Goal: Transaction & Acquisition: Purchase product/service

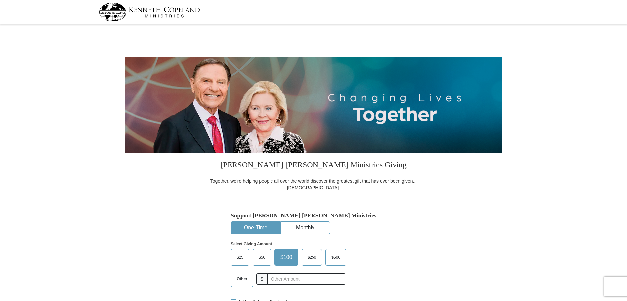
select select "GA"
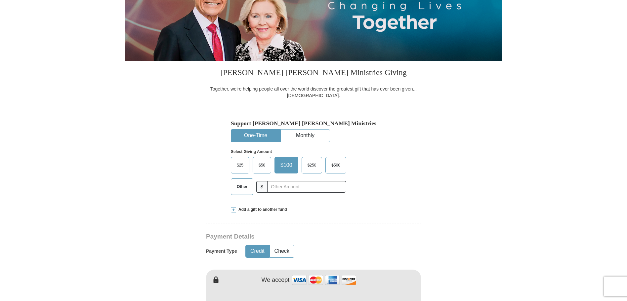
scroll to position [99, 0]
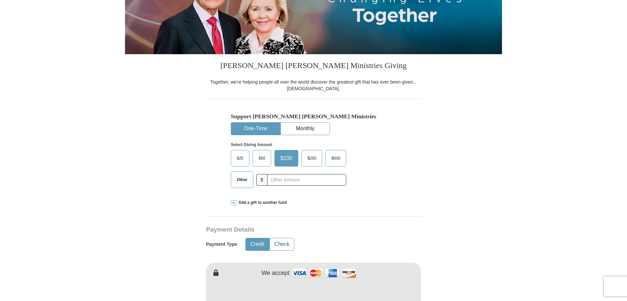
click at [278, 245] on button "Check" at bounding box center [282, 244] width 24 height 12
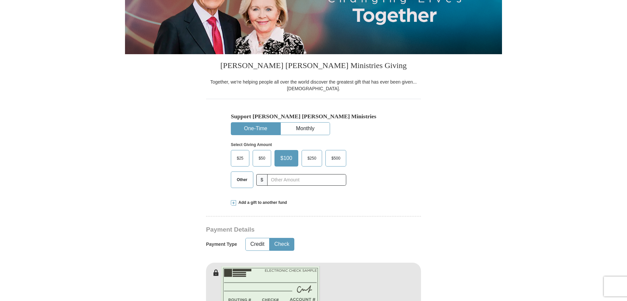
type button "Check"
click at [270, 238] on button "Check" at bounding box center [282, 244] width 24 height 12
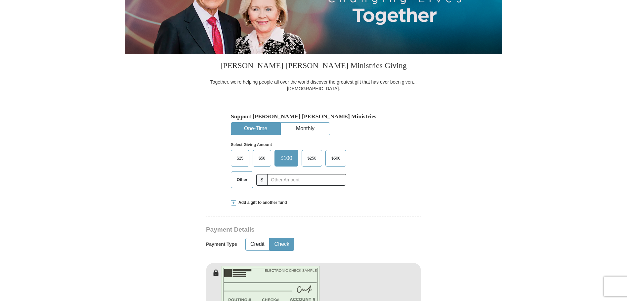
click at [270, 238] on button "Check" at bounding box center [282, 244] width 24 height 12
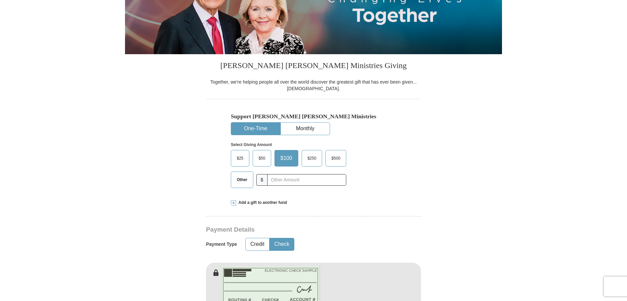
click at [270, 238] on button "Check" at bounding box center [282, 244] width 24 height 12
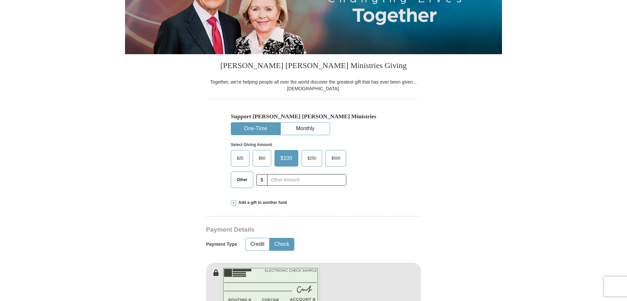
click at [270, 238] on button "Check" at bounding box center [282, 244] width 24 height 12
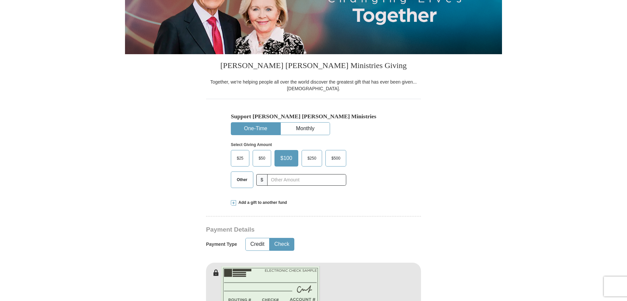
click at [270, 238] on button "Check" at bounding box center [282, 244] width 24 height 12
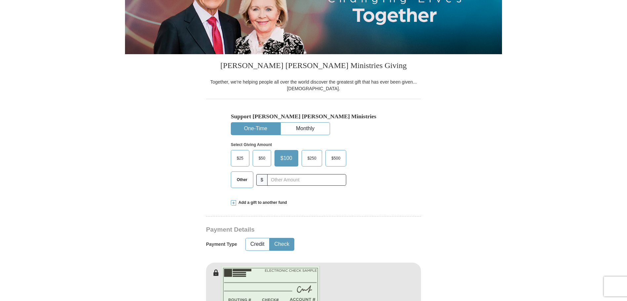
click at [270, 238] on button "Check" at bounding box center [282, 244] width 24 height 12
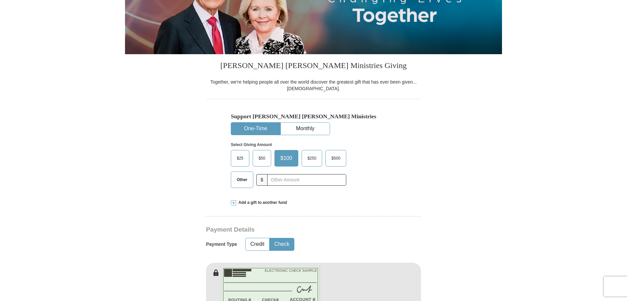
click at [270, 238] on button "Check" at bounding box center [282, 244] width 24 height 12
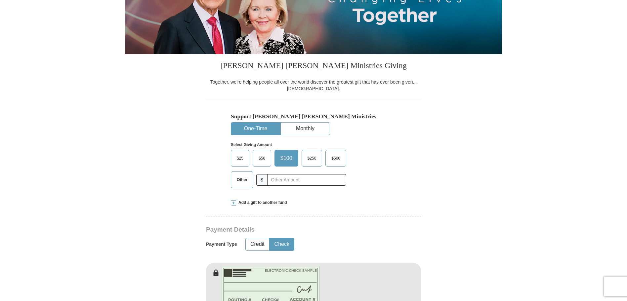
click at [270, 238] on button "Check" at bounding box center [282, 244] width 24 height 12
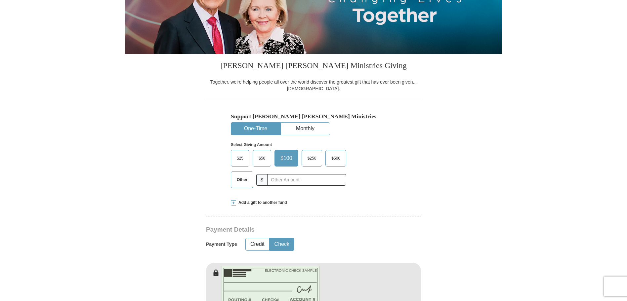
click at [270, 238] on button "Check" at bounding box center [282, 244] width 24 height 12
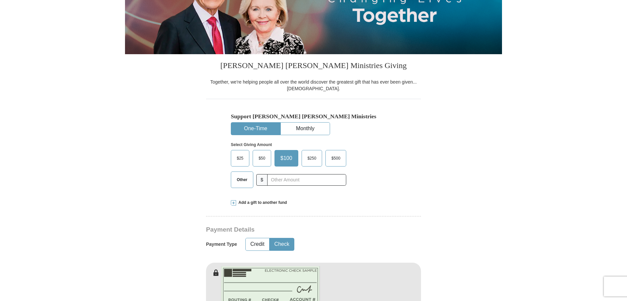
click at [270, 238] on button "Check" at bounding box center [282, 244] width 24 height 12
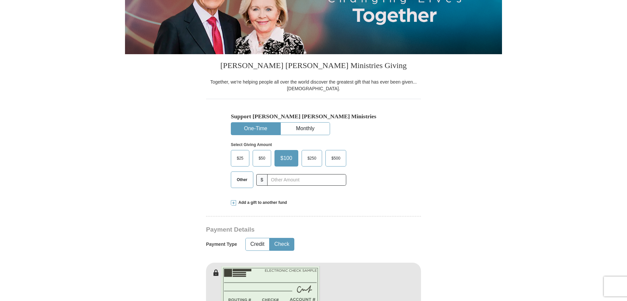
click at [270, 238] on button "Check" at bounding box center [282, 244] width 24 height 12
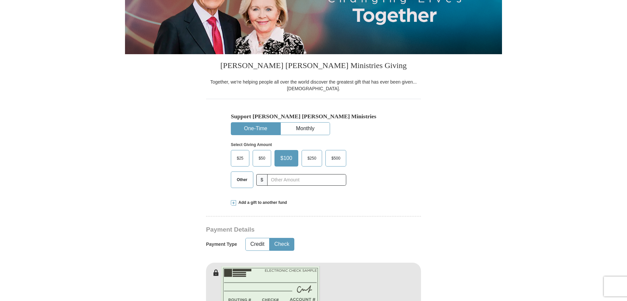
click at [270, 238] on button "Check" at bounding box center [282, 244] width 24 height 12
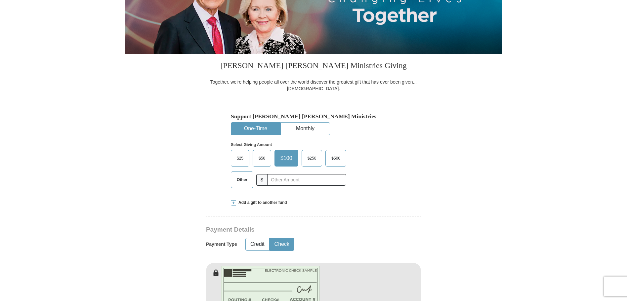
click at [270, 238] on button "Check" at bounding box center [282, 244] width 24 height 12
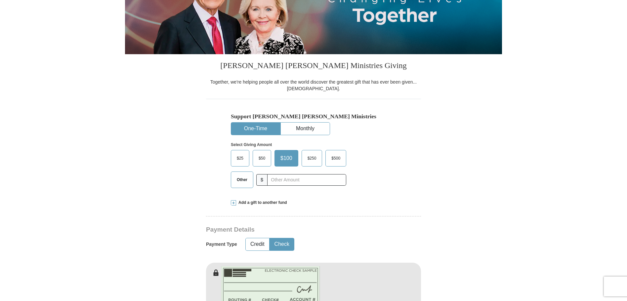
click at [270, 238] on button "Check" at bounding box center [282, 244] width 24 height 12
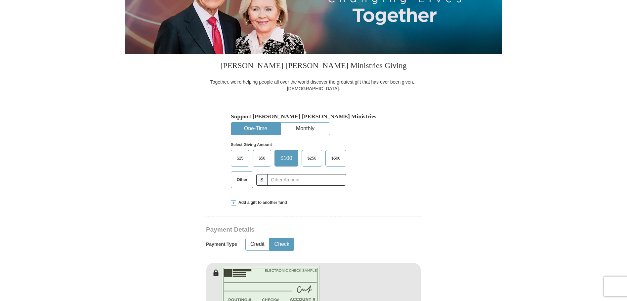
click at [270, 238] on button "Check" at bounding box center [282, 244] width 24 height 12
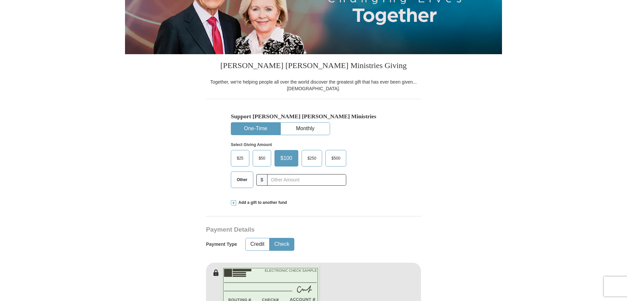
click at [270, 238] on button "Check" at bounding box center [282, 244] width 24 height 12
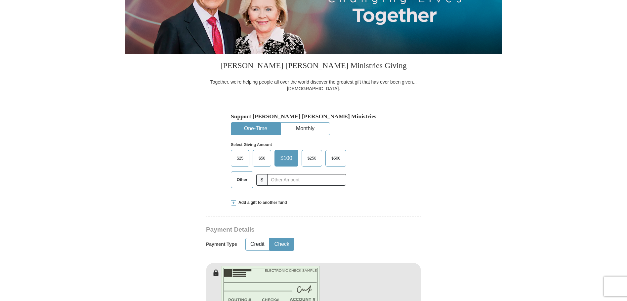
click at [270, 238] on button "Check" at bounding box center [282, 244] width 24 height 12
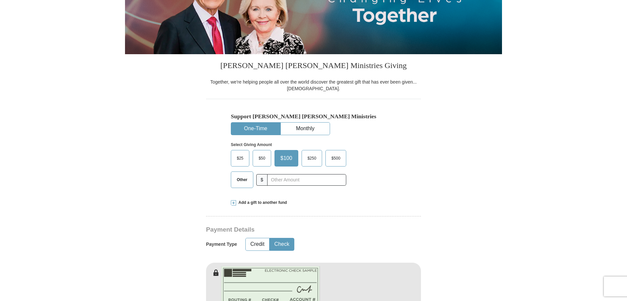
click at [270, 238] on button "Check" at bounding box center [282, 244] width 24 height 12
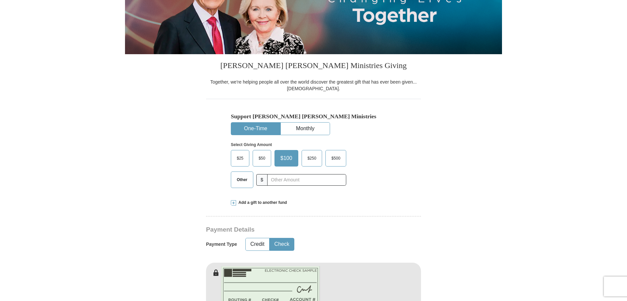
click at [270, 238] on button "Check" at bounding box center [282, 244] width 24 height 12
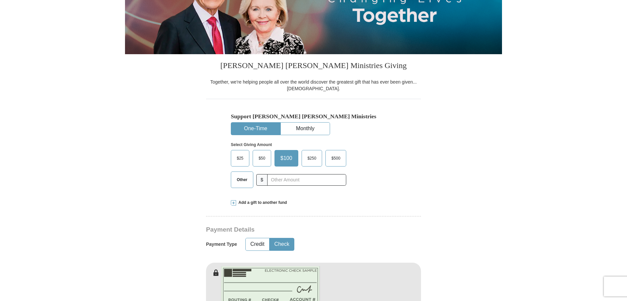
click at [270, 238] on button "Check" at bounding box center [282, 244] width 24 height 12
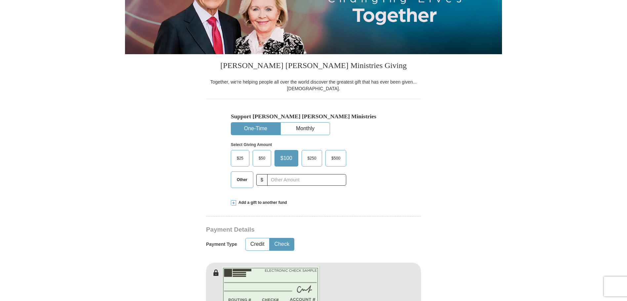
click at [270, 238] on button "Check" at bounding box center [282, 244] width 24 height 12
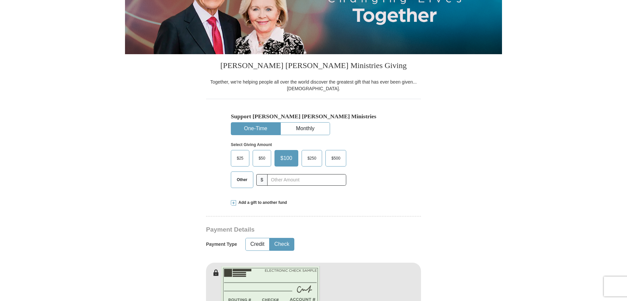
click at [270, 238] on button "Check" at bounding box center [282, 244] width 24 height 12
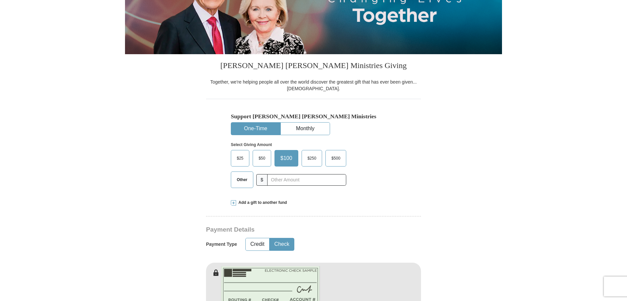
click at [270, 238] on button "Check" at bounding box center [282, 244] width 24 height 12
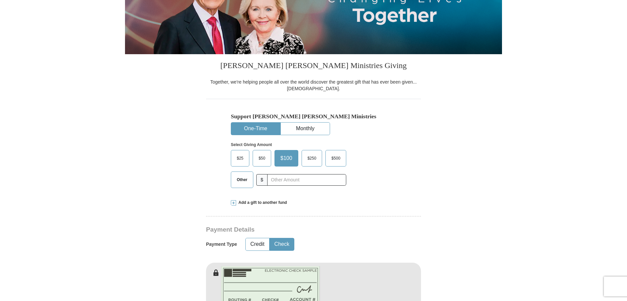
click at [270, 238] on button "Check" at bounding box center [282, 244] width 24 height 12
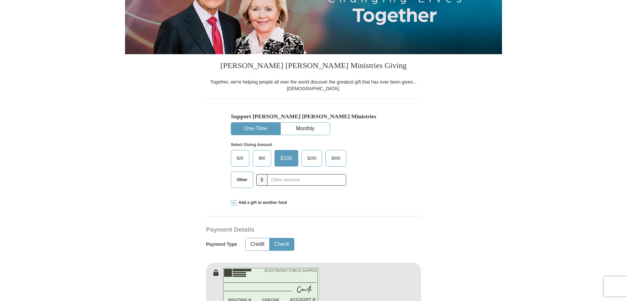
click at [270, 238] on button "Check" at bounding box center [282, 244] width 24 height 12
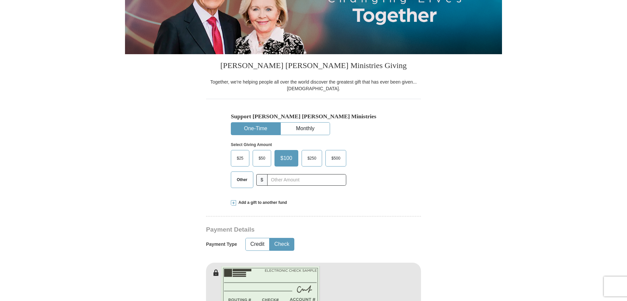
click at [270, 238] on button "Check" at bounding box center [282, 244] width 24 height 12
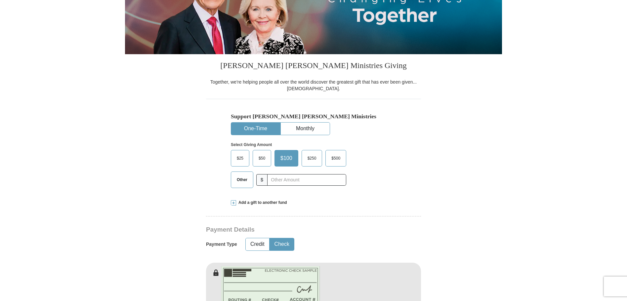
click at [270, 238] on button "Check" at bounding box center [282, 244] width 24 height 12
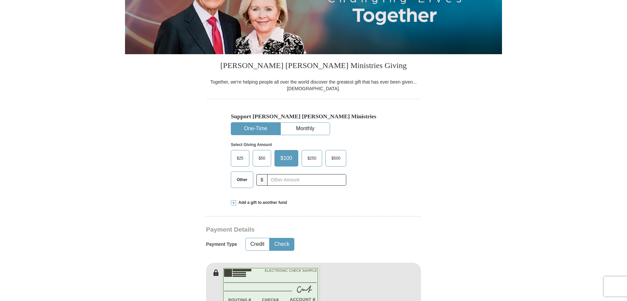
click at [270, 238] on button "Check" at bounding box center [282, 244] width 24 height 12
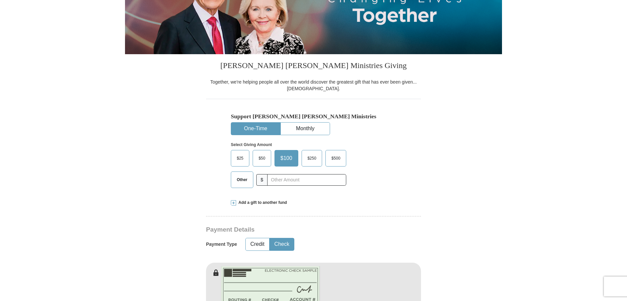
click at [270, 238] on button "Check" at bounding box center [282, 244] width 24 height 12
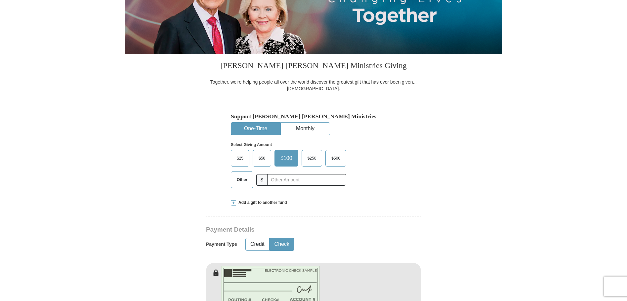
click at [270, 238] on button "Check" at bounding box center [282, 244] width 24 height 12
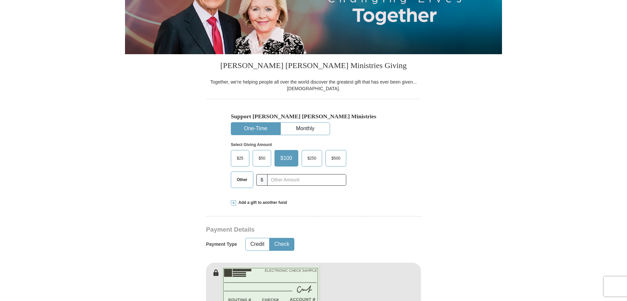
click at [270, 238] on button "Check" at bounding box center [282, 244] width 24 height 12
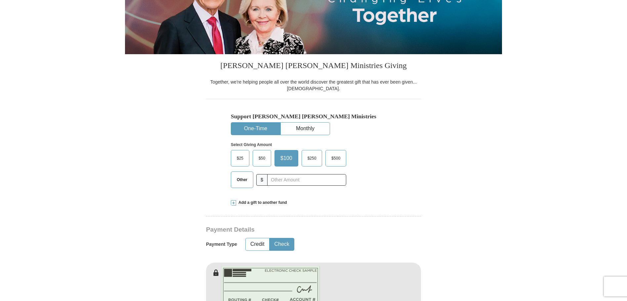
click at [270, 238] on button "Check" at bounding box center [282, 244] width 24 height 12
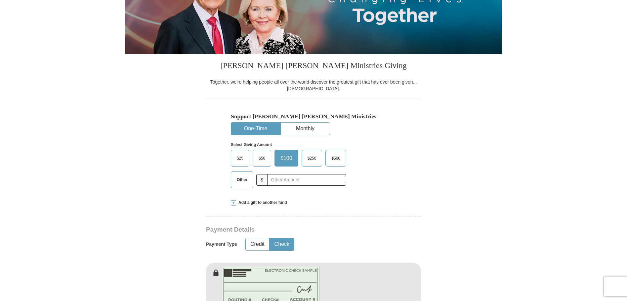
click at [270, 238] on button "Check" at bounding box center [282, 244] width 24 height 12
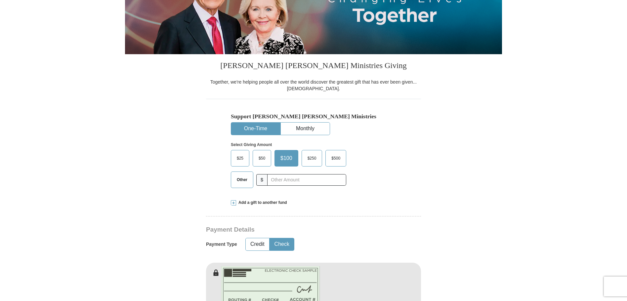
click at [270, 238] on button "Check" at bounding box center [282, 244] width 24 height 12
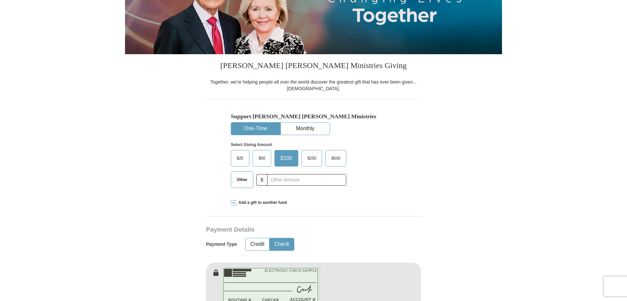
click at [270, 238] on button "Check" at bounding box center [282, 244] width 24 height 12
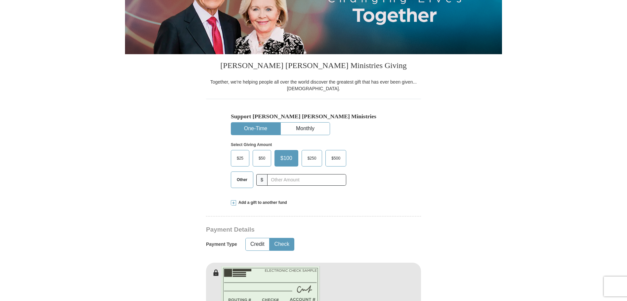
click at [270, 238] on button "Check" at bounding box center [282, 244] width 24 height 12
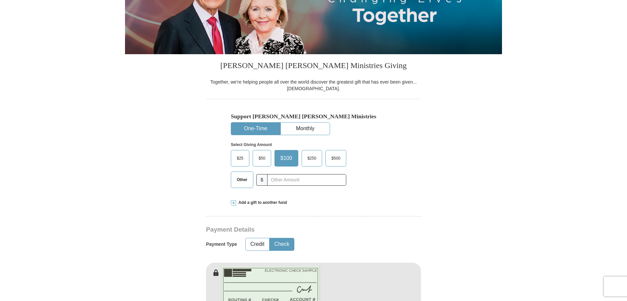
click at [270, 238] on button "Check" at bounding box center [282, 244] width 24 height 12
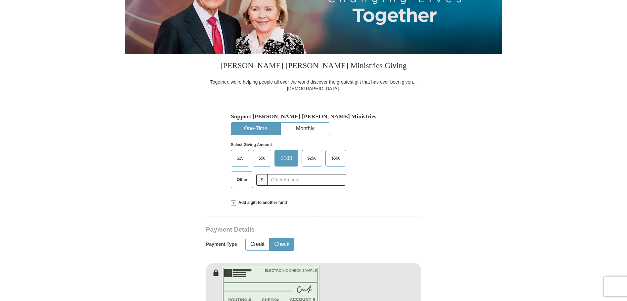
click at [270, 238] on button "Check" at bounding box center [282, 244] width 24 height 12
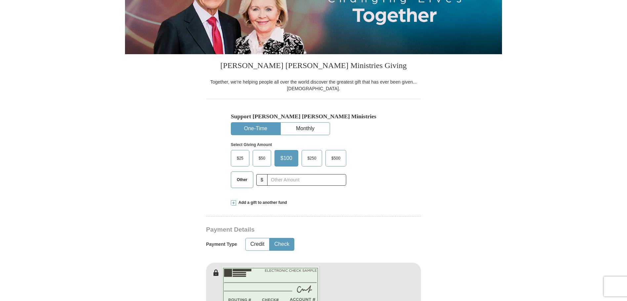
click at [270, 238] on button "Check" at bounding box center [282, 244] width 24 height 12
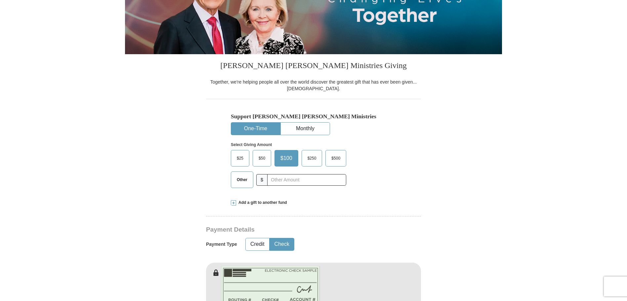
click at [270, 238] on button "Check" at bounding box center [282, 244] width 24 height 12
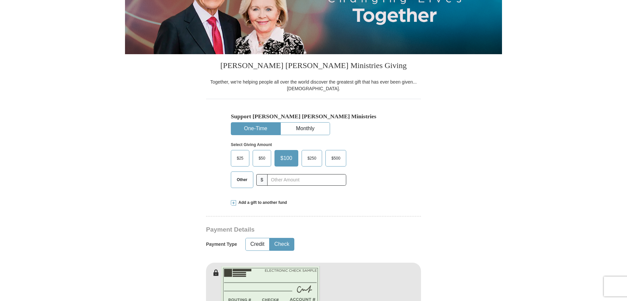
click at [270, 238] on button "Check" at bounding box center [282, 244] width 24 height 12
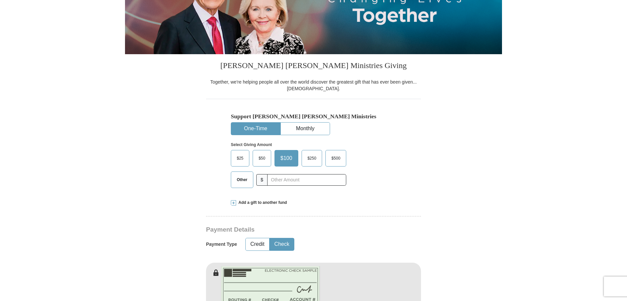
click at [270, 238] on button "Check" at bounding box center [282, 244] width 24 height 12
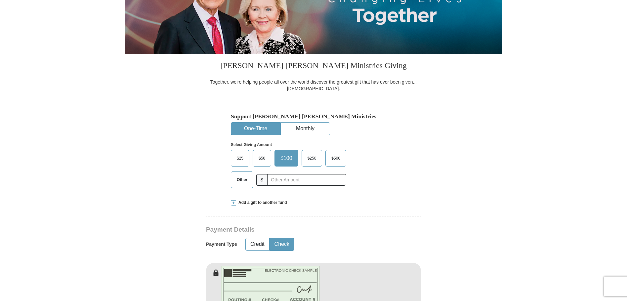
click at [270, 238] on button "Check" at bounding box center [282, 244] width 24 height 12
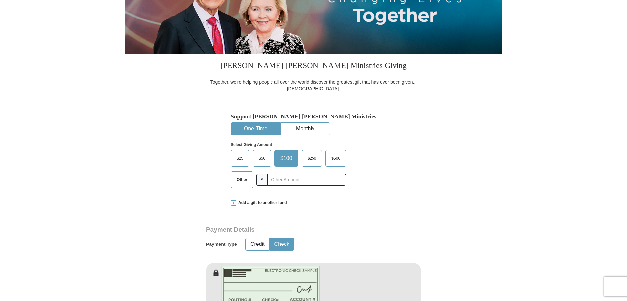
click at [270, 238] on button "Check" at bounding box center [282, 244] width 24 height 12
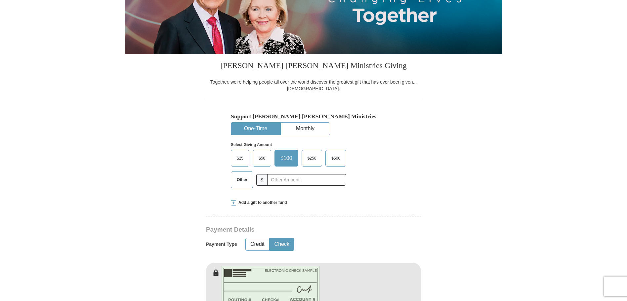
click at [270, 238] on button "Check" at bounding box center [282, 244] width 24 height 12
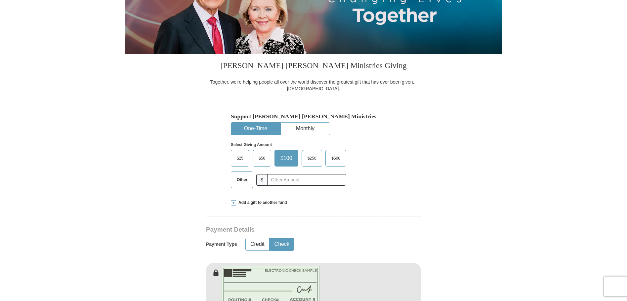
click at [270, 238] on button "Check" at bounding box center [282, 244] width 24 height 12
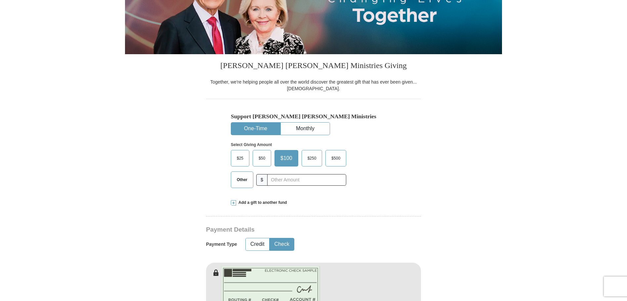
click at [270, 238] on button "Check" at bounding box center [282, 244] width 24 height 12
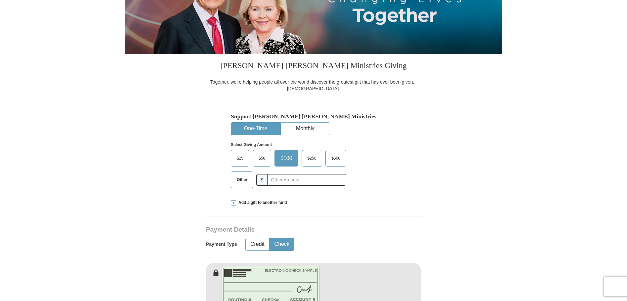
click at [270, 238] on button "Check" at bounding box center [282, 244] width 24 height 12
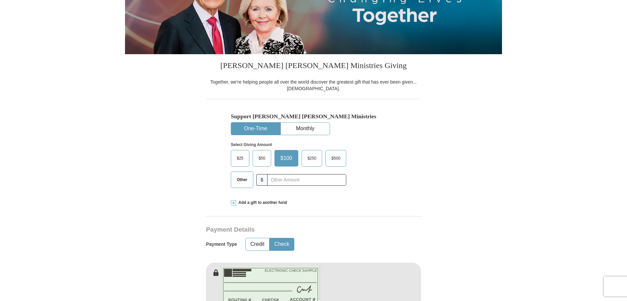
click at [270, 238] on button "Check" at bounding box center [282, 244] width 24 height 12
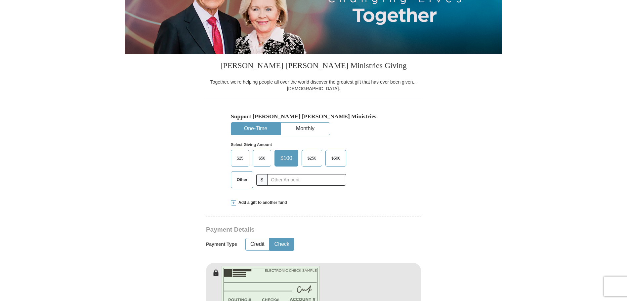
click at [270, 238] on button "Check" at bounding box center [282, 244] width 24 height 12
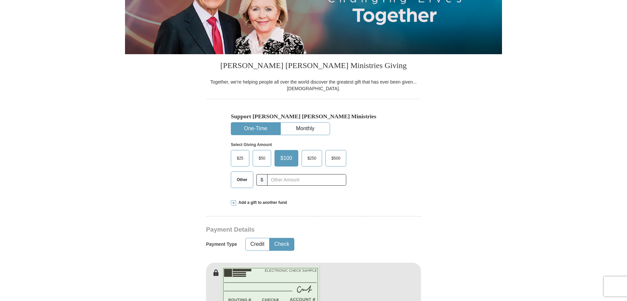
click at [270, 238] on button "Check" at bounding box center [282, 244] width 24 height 12
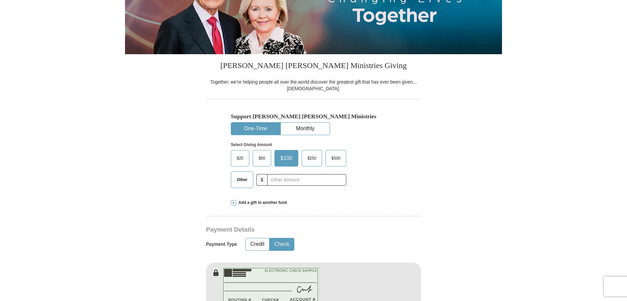
click at [270, 238] on button "Check" at bounding box center [282, 244] width 24 height 12
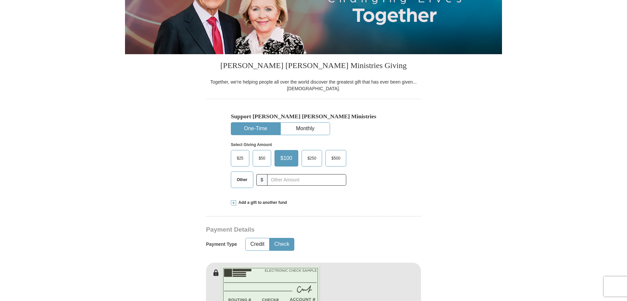
click at [270, 238] on button "Check" at bounding box center [282, 244] width 24 height 12
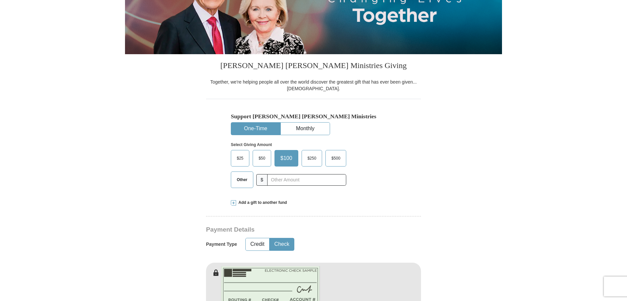
click at [270, 238] on button "Check" at bounding box center [282, 244] width 24 height 12
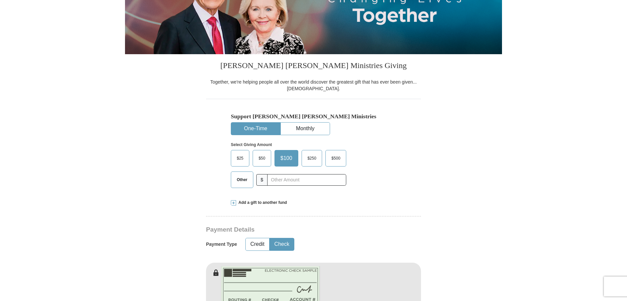
click at [270, 238] on button "Check" at bounding box center [282, 244] width 24 height 12
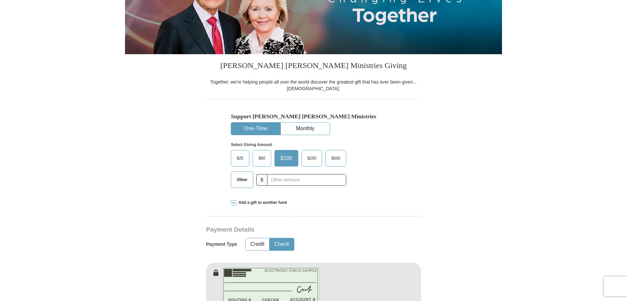
click at [270, 238] on button "Check" at bounding box center [282, 244] width 24 height 12
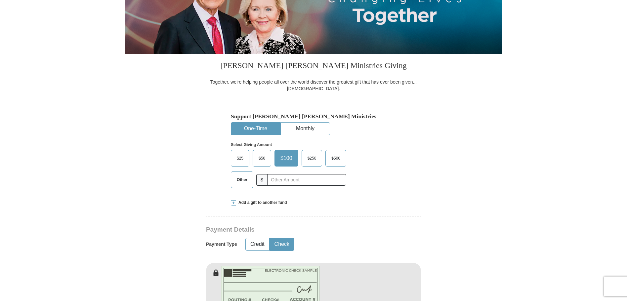
click at [270, 238] on button "Check" at bounding box center [282, 244] width 24 height 12
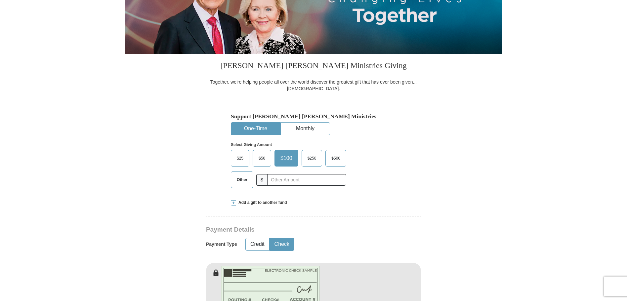
click at [270, 238] on button "Check" at bounding box center [282, 244] width 24 height 12
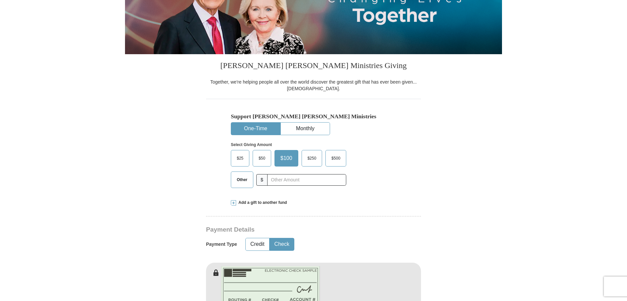
click at [270, 238] on button "Check" at bounding box center [282, 244] width 24 height 12
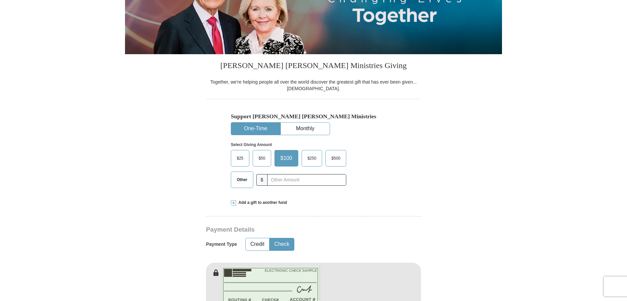
click at [270, 238] on button "Check" at bounding box center [282, 244] width 24 height 12
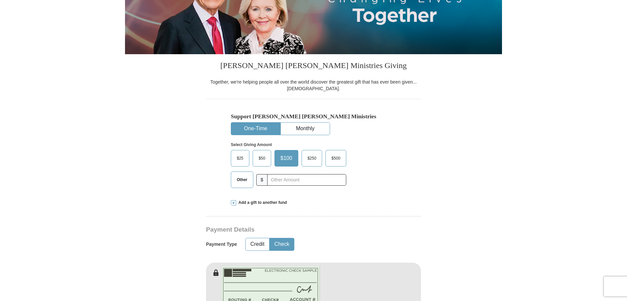
click at [270, 238] on button "Check" at bounding box center [282, 244] width 24 height 12
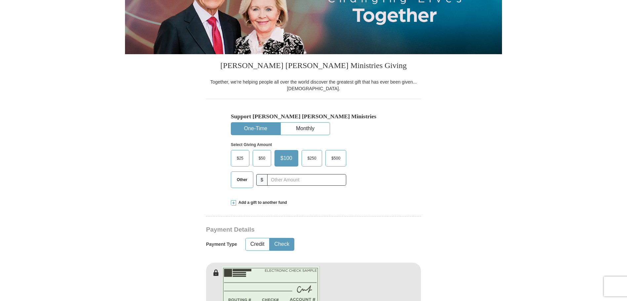
click at [270, 238] on button "Check" at bounding box center [282, 244] width 24 height 12
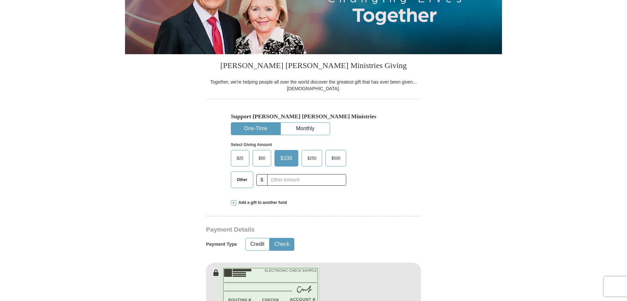
click at [270, 238] on button "Check" at bounding box center [282, 244] width 24 height 12
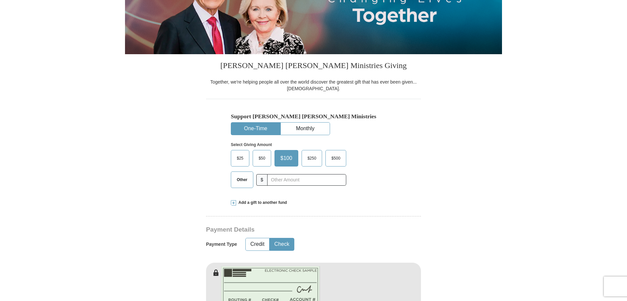
click at [270, 238] on button "Check" at bounding box center [282, 244] width 24 height 12
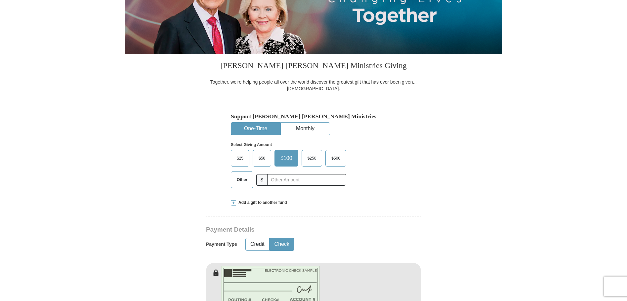
click at [270, 238] on button "Check" at bounding box center [282, 244] width 24 height 12
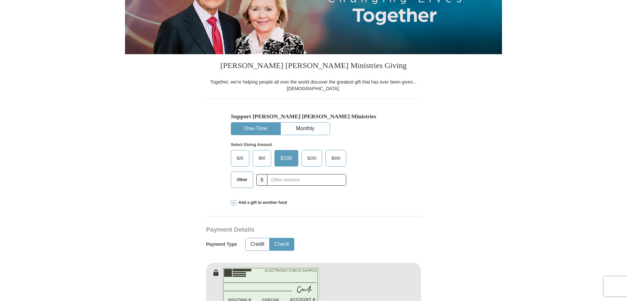
click at [270, 238] on button "Check" at bounding box center [282, 244] width 24 height 12
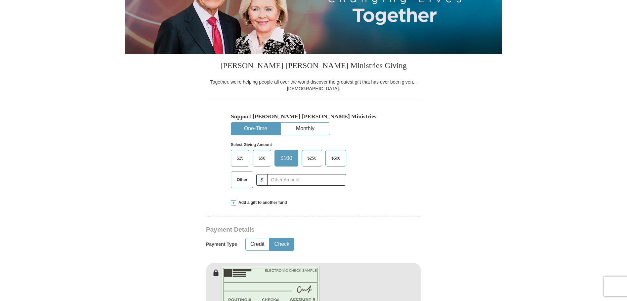
click at [270, 238] on button "Check" at bounding box center [282, 244] width 24 height 12
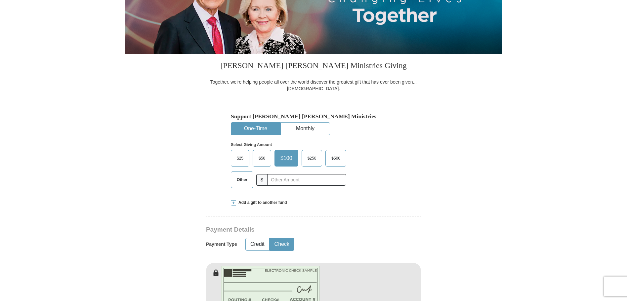
click at [270, 238] on button "Check" at bounding box center [282, 244] width 24 height 12
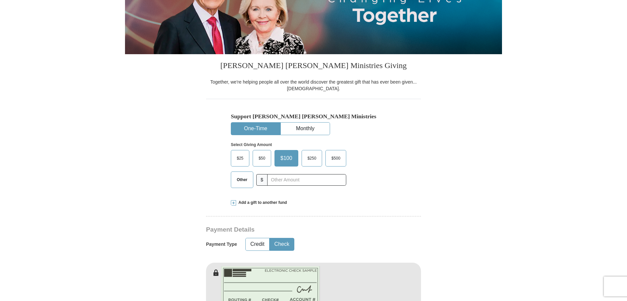
click at [270, 238] on button "Check" at bounding box center [282, 244] width 24 height 12
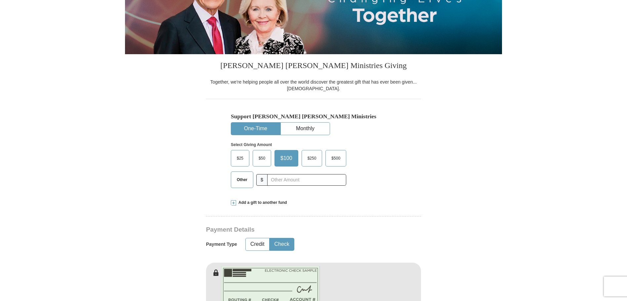
click at [270, 238] on button "Check" at bounding box center [282, 244] width 24 height 12
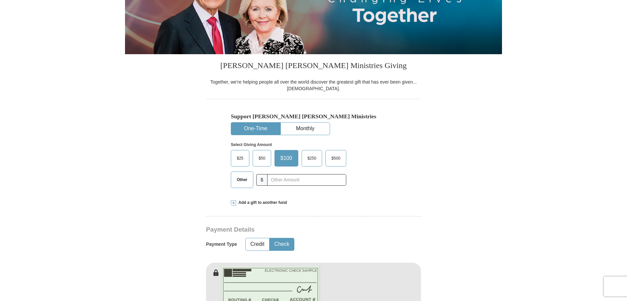
click at [270, 238] on button "Check" at bounding box center [282, 244] width 24 height 12
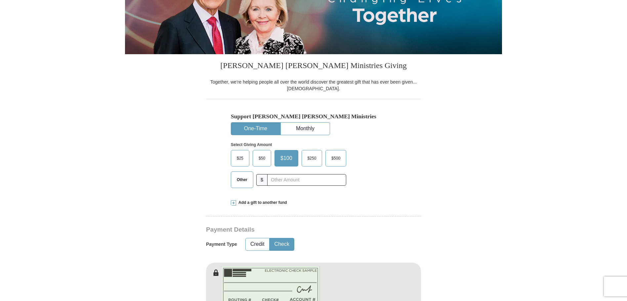
click at [270, 238] on button "Check" at bounding box center [282, 244] width 24 height 12
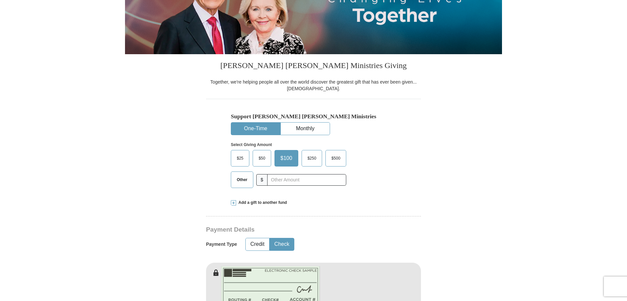
click at [270, 238] on button "Check" at bounding box center [282, 244] width 24 height 12
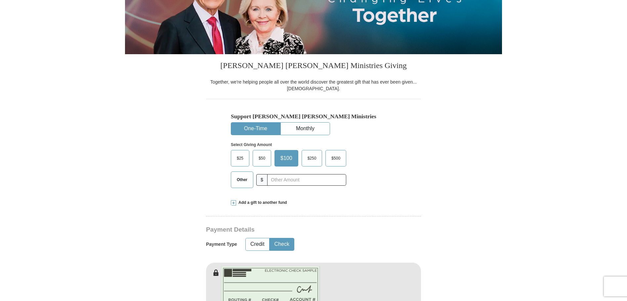
click at [270, 238] on button "Check" at bounding box center [282, 244] width 24 height 12
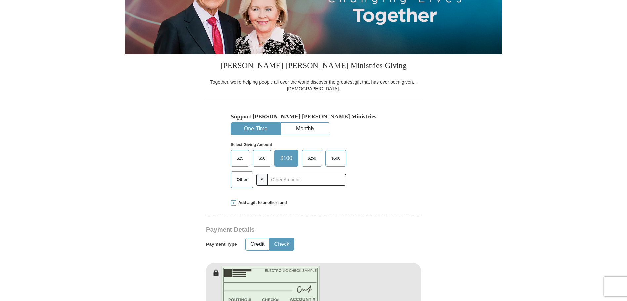
click at [270, 238] on button "Check" at bounding box center [282, 244] width 24 height 12
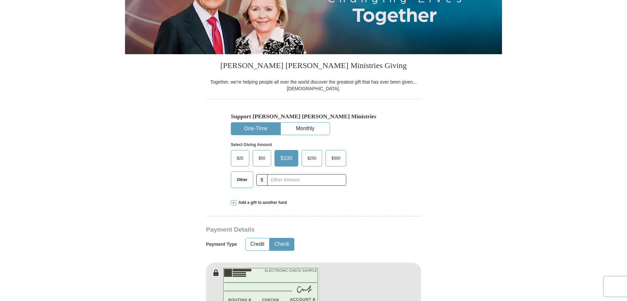
click at [270, 238] on button "Check" at bounding box center [282, 244] width 24 height 12
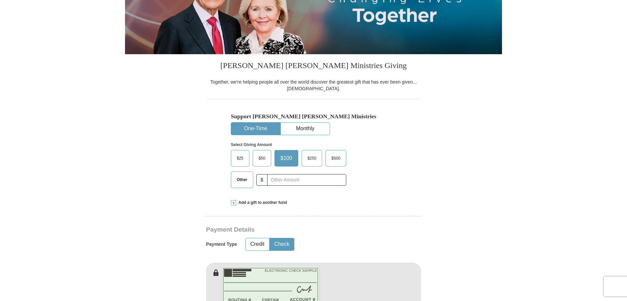
click at [270, 238] on button "Check" at bounding box center [282, 244] width 24 height 12
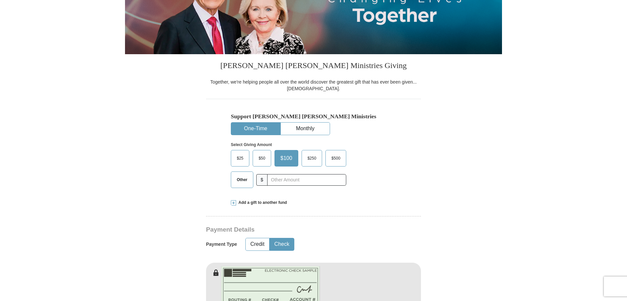
click at [270, 238] on button "Check" at bounding box center [282, 244] width 24 height 12
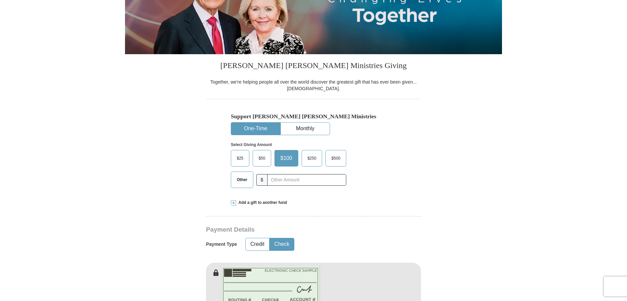
click at [270, 238] on button "Check" at bounding box center [282, 244] width 24 height 12
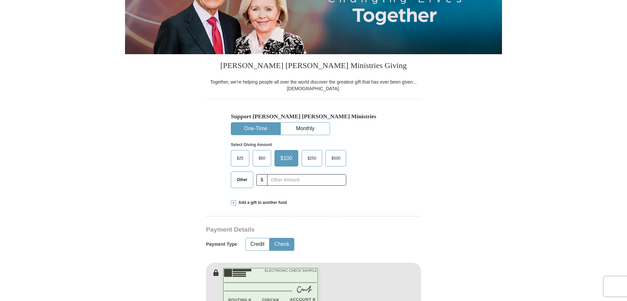
click at [270, 238] on button "Check" at bounding box center [282, 244] width 24 height 12
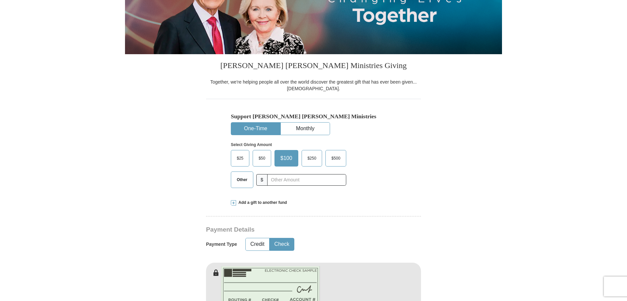
click at [270, 238] on button "Check" at bounding box center [282, 244] width 24 height 12
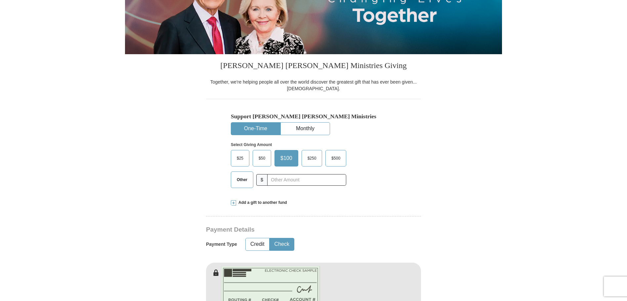
click at [270, 238] on button "Check" at bounding box center [282, 244] width 24 height 12
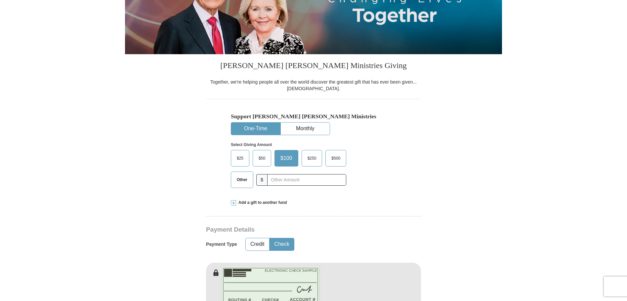
click at [270, 238] on button "Check" at bounding box center [282, 244] width 24 height 12
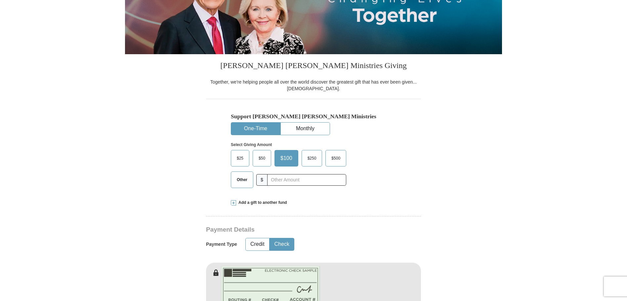
click at [270, 238] on button "Check" at bounding box center [282, 244] width 24 height 12
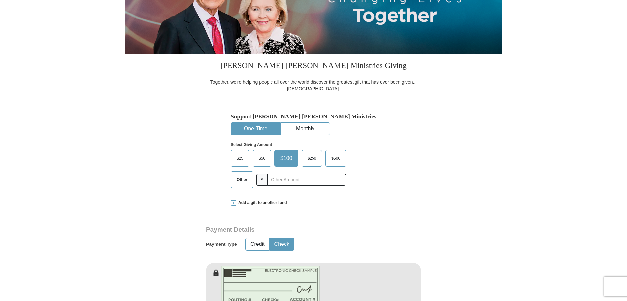
click at [270, 238] on button "Check" at bounding box center [282, 244] width 24 height 12
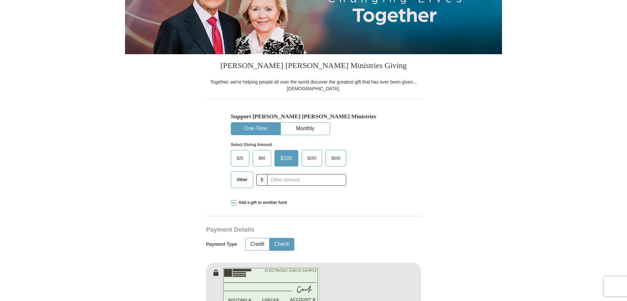
click at [270, 238] on button "Check" at bounding box center [282, 244] width 24 height 12
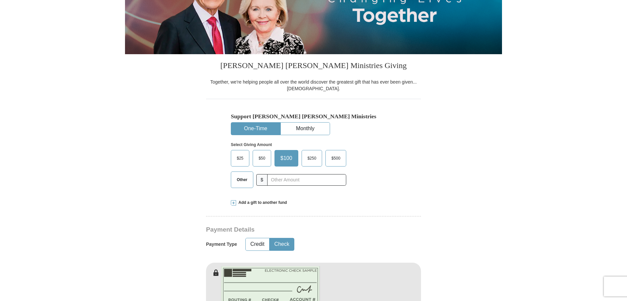
click at [270, 238] on button "Check" at bounding box center [282, 244] width 24 height 12
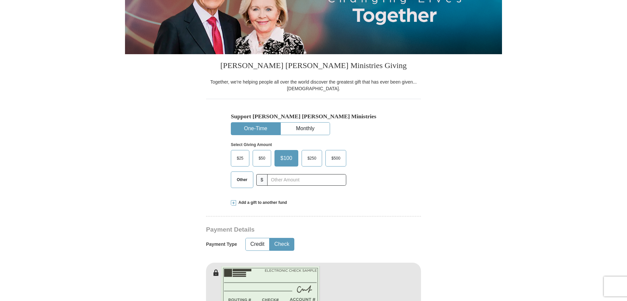
click at [270, 238] on button "Check" at bounding box center [282, 244] width 24 height 12
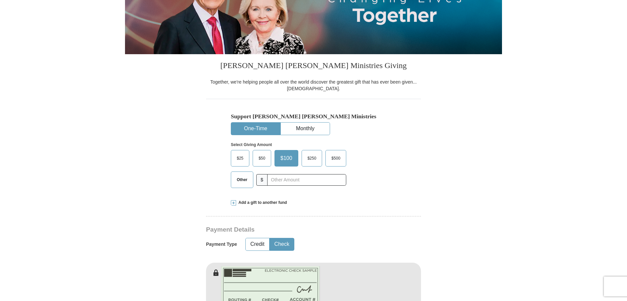
click at [270, 238] on button "Check" at bounding box center [282, 244] width 24 height 12
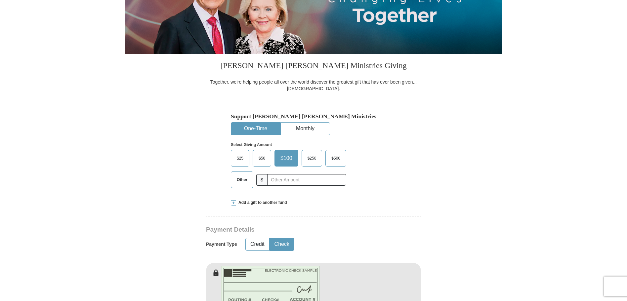
click at [270, 238] on button "Check" at bounding box center [282, 244] width 24 height 12
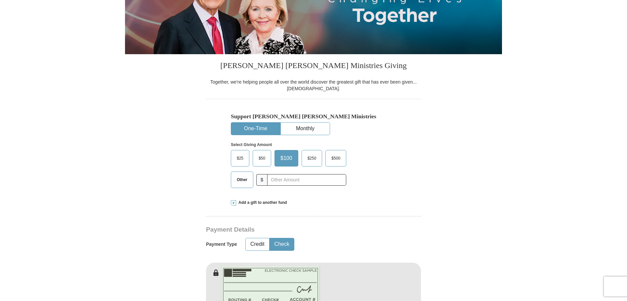
click at [270, 238] on button "Check" at bounding box center [282, 244] width 24 height 12
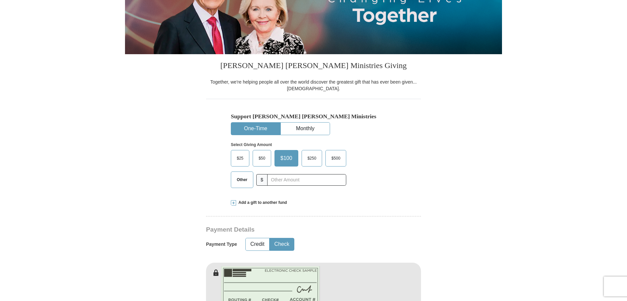
click at [270, 238] on button "Check" at bounding box center [282, 244] width 24 height 12
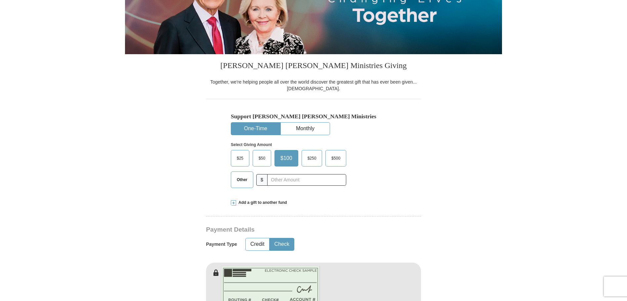
click at [270, 238] on button "Check" at bounding box center [282, 244] width 24 height 12
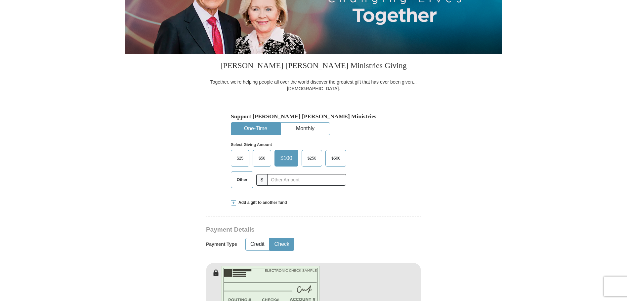
click at [270, 238] on button "Check" at bounding box center [282, 244] width 24 height 12
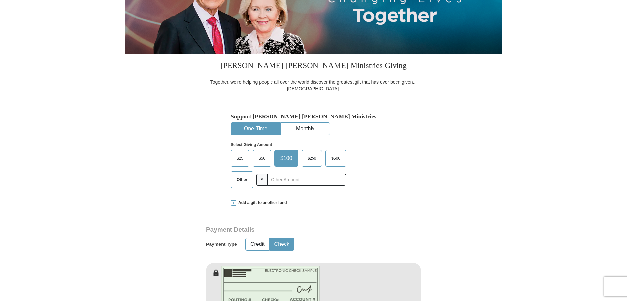
click at [270, 238] on button "Check" at bounding box center [282, 244] width 24 height 12
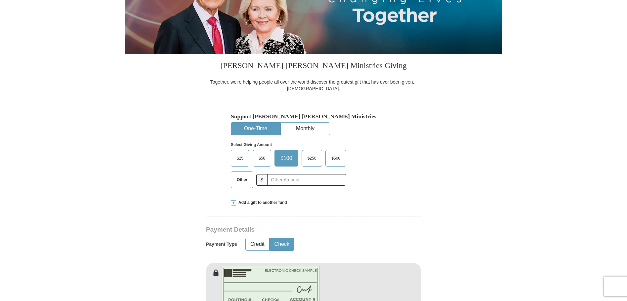
click at [270, 238] on button "Check" at bounding box center [282, 244] width 24 height 12
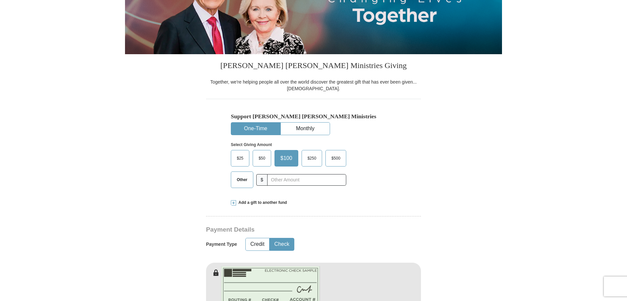
click at [270, 238] on button "Check" at bounding box center [282, 244] width 24 height 12
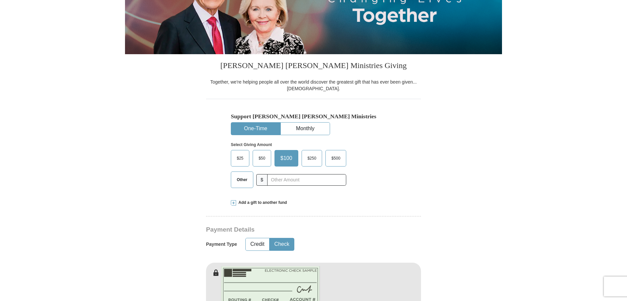
click at [270, 238] on button "Check" at bounding box center [282, 244] width 24 height 12
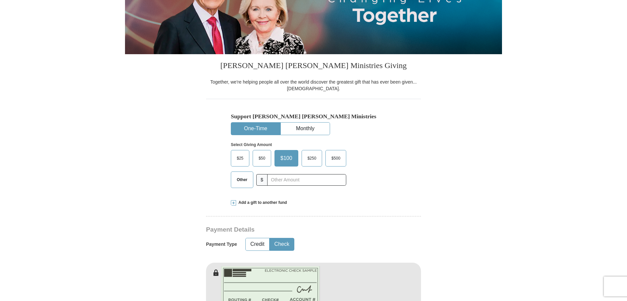
click at [270, 238] on button "Check" at bounding box center [282, 244] width 24 height 12
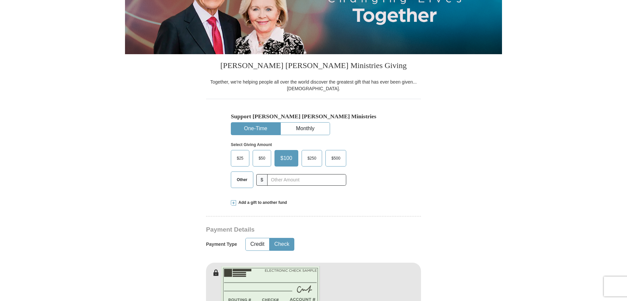
click at [270, 238] on button "Check" at bounding box center [282, 244] width 24 height 12
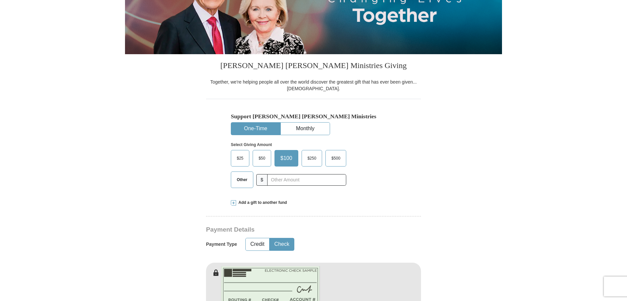
click at [270, 238] on button "Check" at bounding box center [282, 244] width 24 height 12
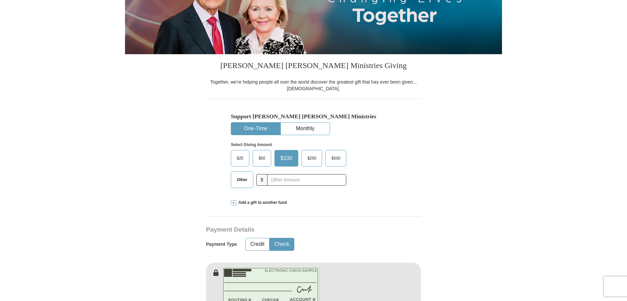
click at [270, 238] on button "Check" at bounding box center [282, 244] width 24 height 12
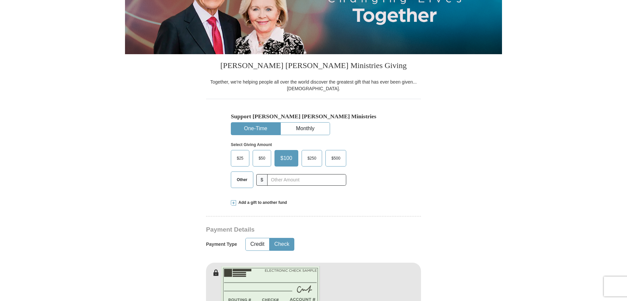
click at [270, 238] on button "Check" at bounding box center [282, 244] width 24 height 12
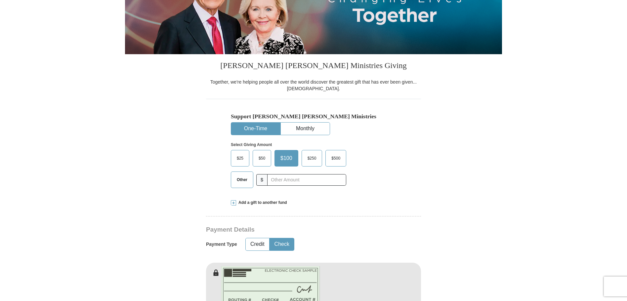
click at [270, 238] on button "Check" at bounding box center [282, 244] width 24 height 12
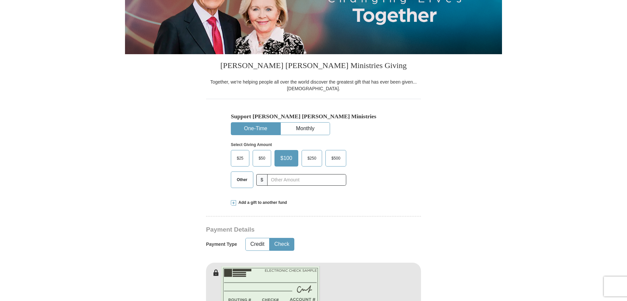
click at [270, 238] on button "Check" at bounding box center [282, 244] width 24 height 12
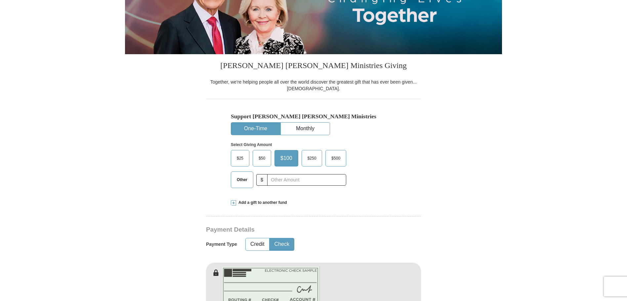
click at [270, 238] on button "Check" at bounding box center [282, 244] width 24 height 12
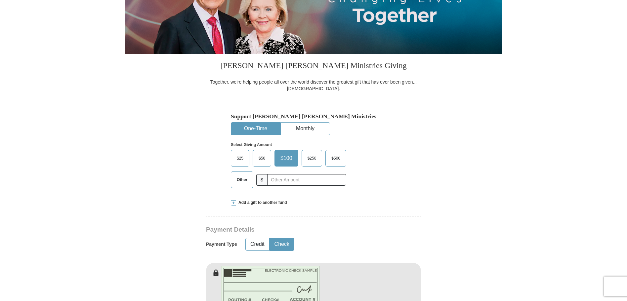
click at [270, 238] on button "Check" at bounding box center [282, 244] width 24 height 12
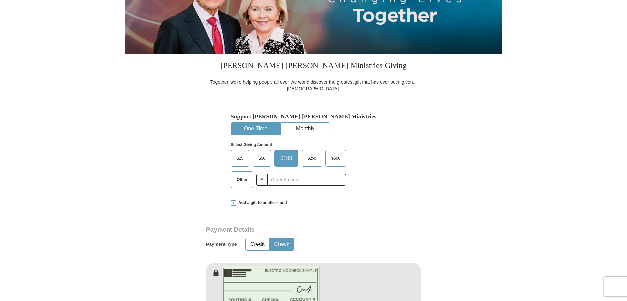
click at [270, 238] on button "Check" at bounding box center [282, 244] width 24 height 12
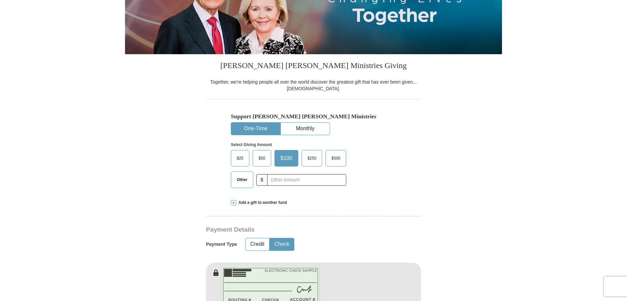
click at [270, 238] on button "Check" at bounding box center [282, 244] width 24 height 12
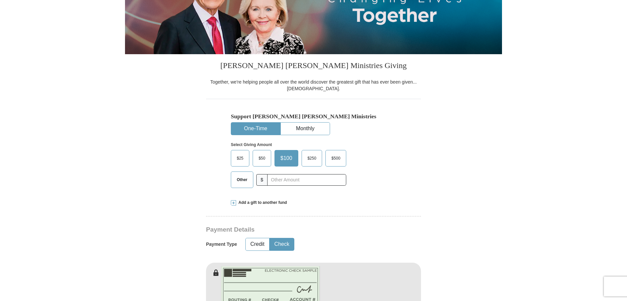
click at [270, 238] on button "Check" at bounding box center [282, 244] width 24 height 12
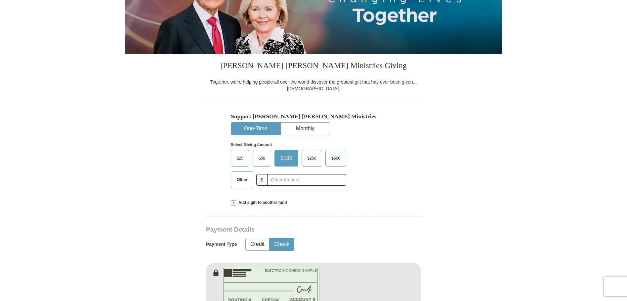
click at [270, 238] on button "Check" at bounding box center [282, 244] width 24 height 12
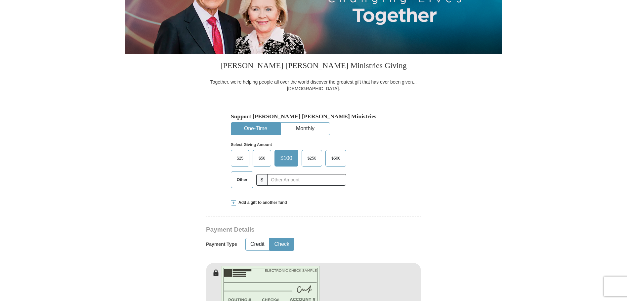
click at [270, 238] on button "Check" at bounding box center [282, 244] width 24 height 12
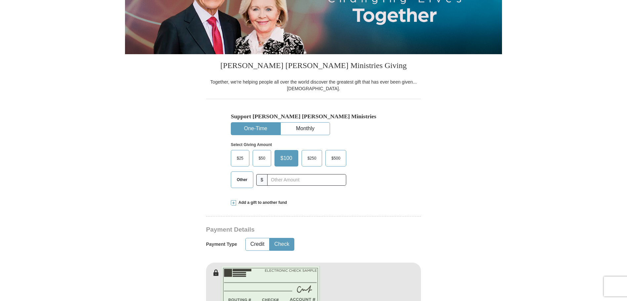
click at [270, 238] on button "Check" at bounding box center [282, 244] width 24 height 12
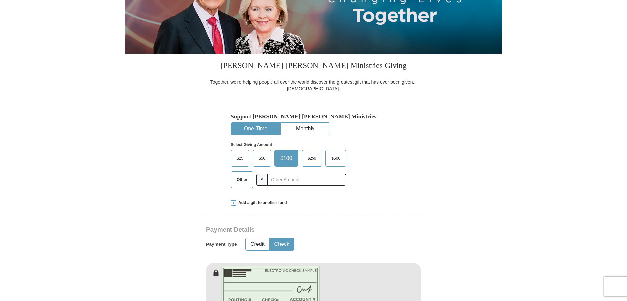
click at [270, 238] on button "Check" at bounding box center [282, 244] width 24 height 12
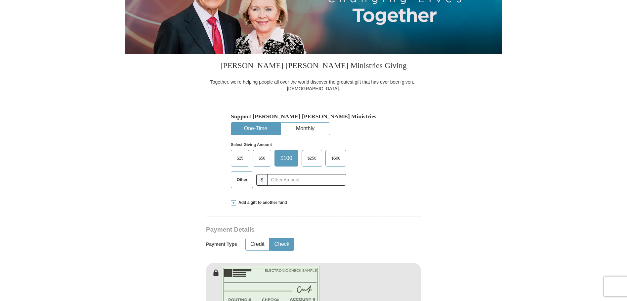
click at [270, 238] on button "Check" at bounding box center [282, 244] width 24 height 12
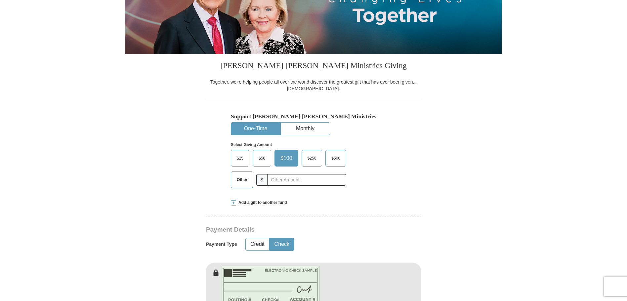
click at [270, 238] on button "Check" at bounding box center [282, 244] width 24 height 12
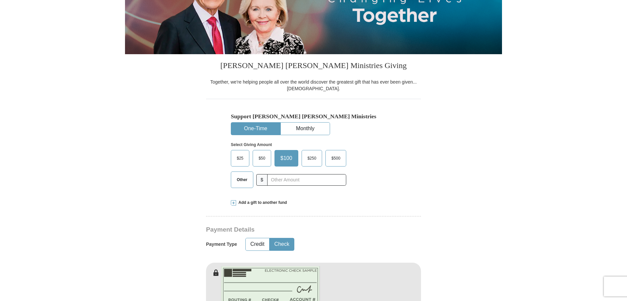
click at [270, 238] on button "Check" at bounding box center [282, 244] width 24 height 12
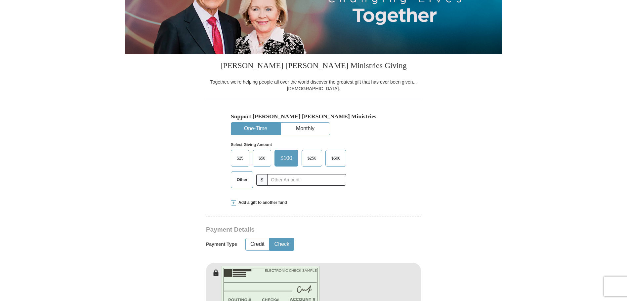
click at [270, 238] on button "Check" at bounding box center [282, 244] width 24 height 12
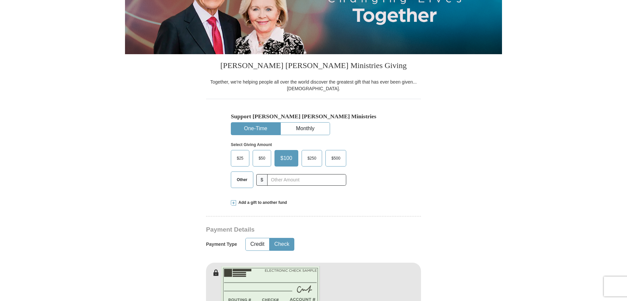
click at [270, 238] on button "Check" at bounding box center [282, 244] width 24 height 12
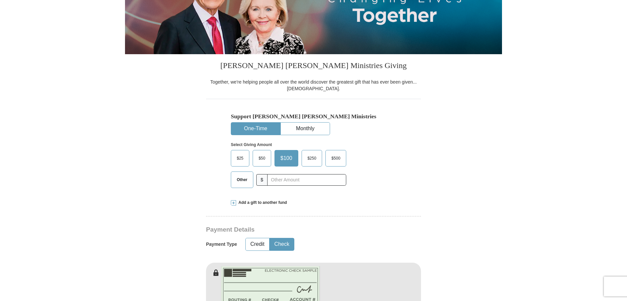
click at [270, 238] on button "Check" at bounding box center [282, 244] width 24 height 12
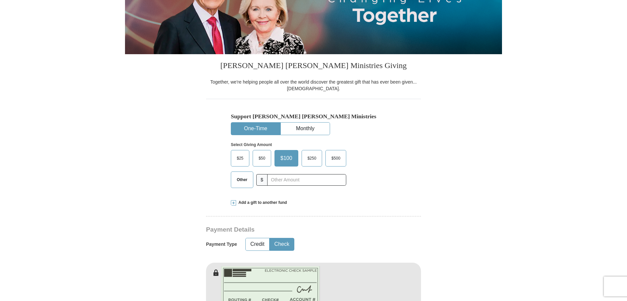
click at [270, 238] on button "Check" at bounding box center [282, 244] width 24 height 12
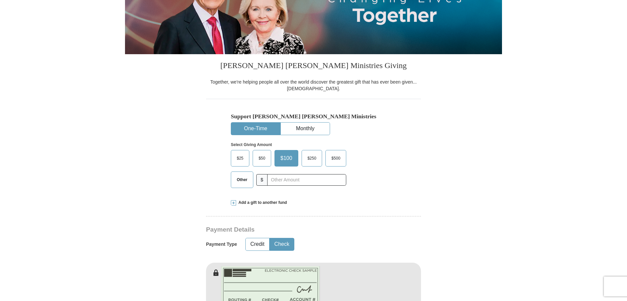
click at [270, 238] on button "Check" at bounding box center [282, 244] width 24 height 12
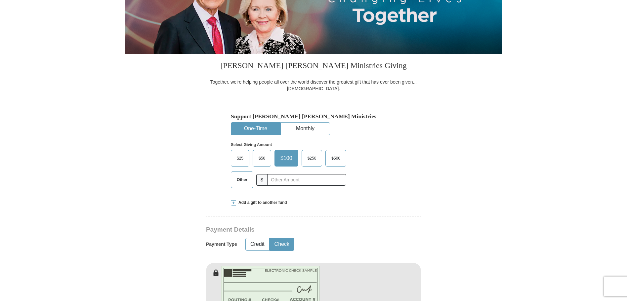
click at [270, 238] on button "Check" at bounding box center [282, 244] width 24 height 12
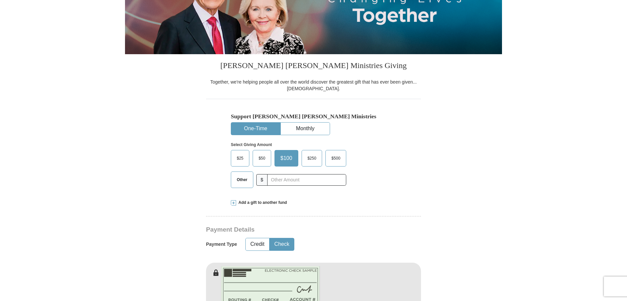
click at [270, 238] on button "Check" at bounding box center [282, 244] width 24 height 12
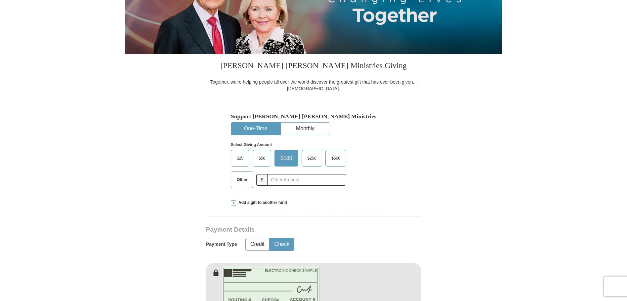
click at [270, 238] on button "Check" at bounding box center [282, 244] width 24 height 12
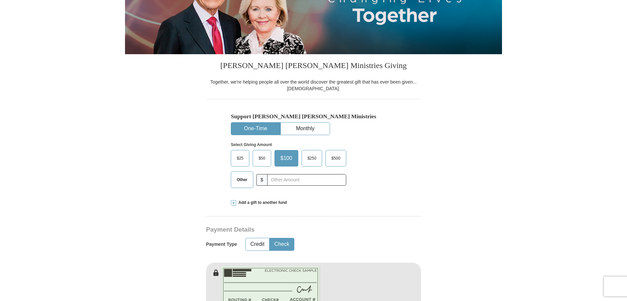
click at [270, 238] on button "Check" at bounding box center [282, 244] width 24 height 12
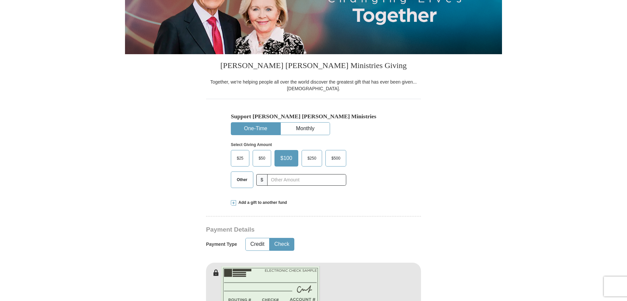
click at [270, 238] on button "Check" at bounding box center [282, 244] width 24 height 12
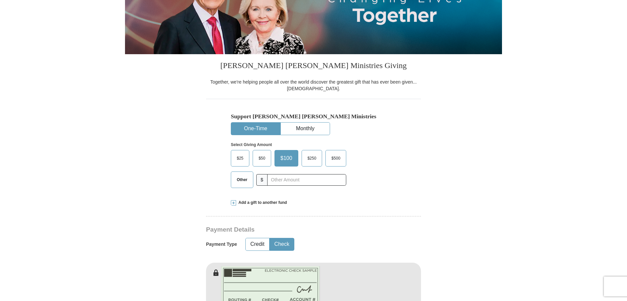
click at [270, 238] on button "Check" at bounding box center [282, 244] width 24 height 12
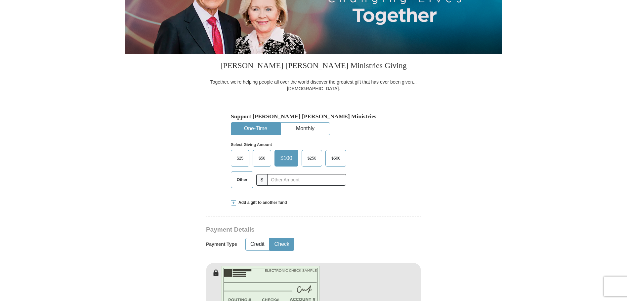
click at [270, 238] on button "Check" at bounding box center [282, 244] width 24 height 12
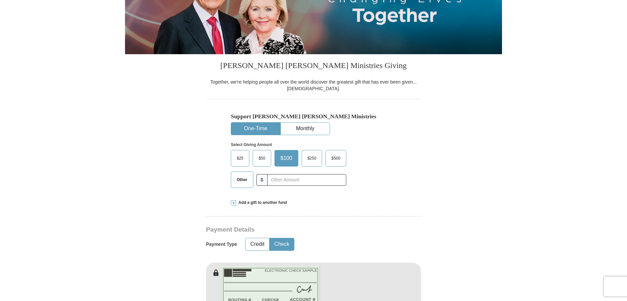
click at [270, 238] on button "Check" at bounding box center [282, 244] width 24 height 12
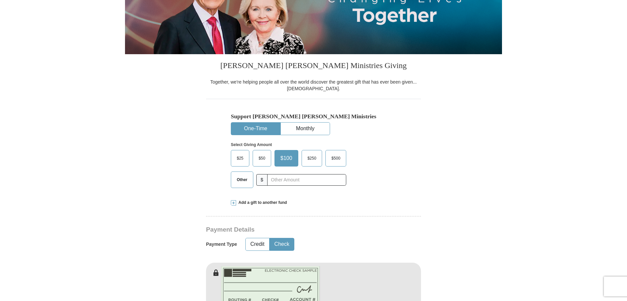
click at [270, 238] on button "Check" at bounding box center [282, 244] width 24 height 12
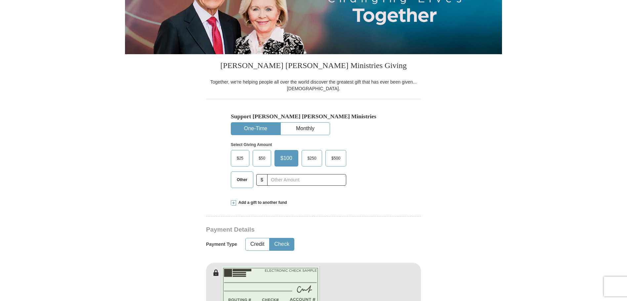
click at [270, 238] on button "Check" at bounding box center [282, 244] width 24 height 12
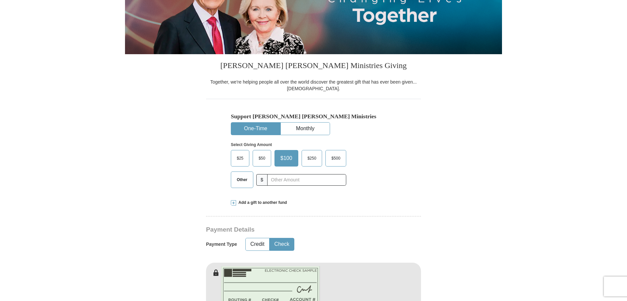
click at [270, 238] on button "Check" at bounding box center [282, 244] width 24 height 12
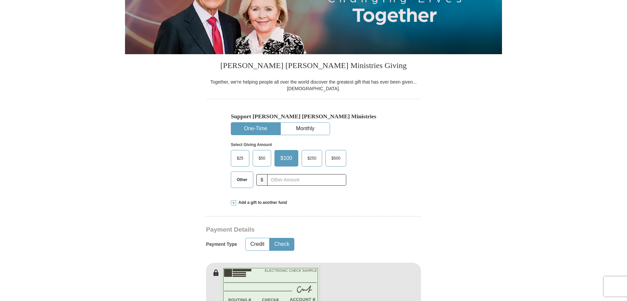
click at [270, 238] on button "Check" at bounding box center [282, 244] width 24 height 12
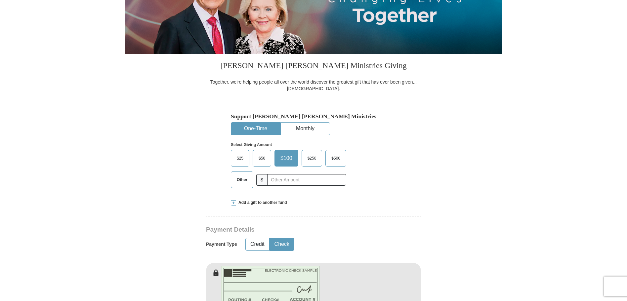
click at [270, 238] on button "Check" at bounding box center [282, 244] width 24 height 12
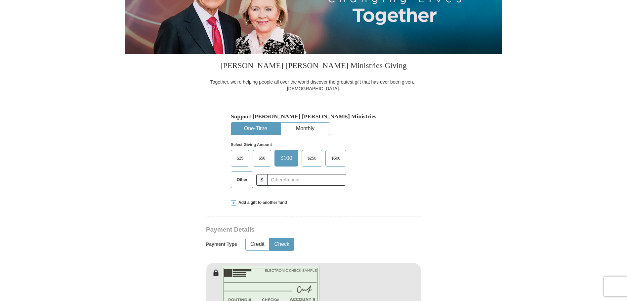
click at [270, 238] on button "Check" at bounding box center [282, 244] width 24 height 12
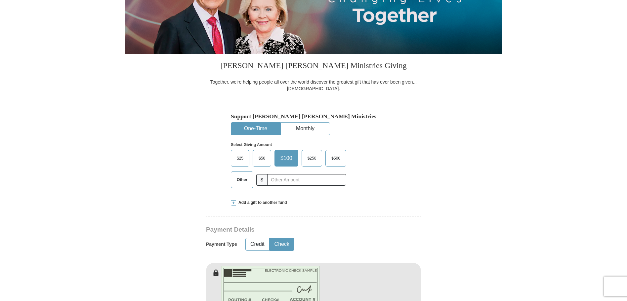
click at [270, 238] on button "Check" at bounding box center [282, 244] width 24 height 12
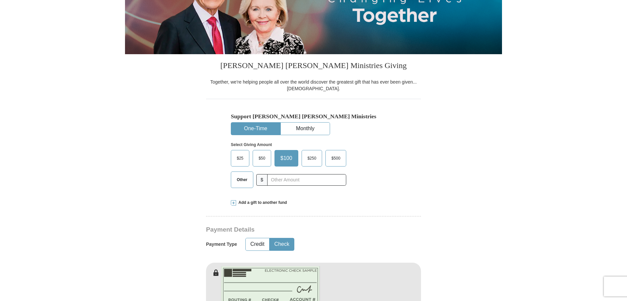
click at [270, 238] on button "Check" at bounding box center [282, 244] width 24 height 12
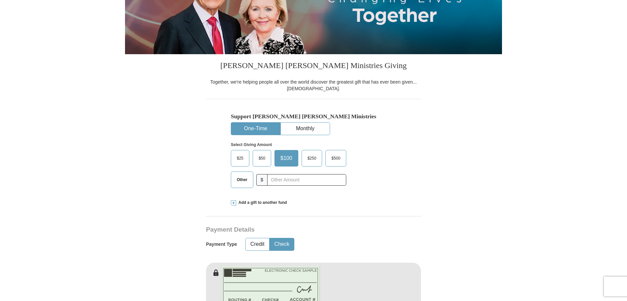
click at [270, 238] on button "Check" at bounding box center [282, 244] width 24 height 12
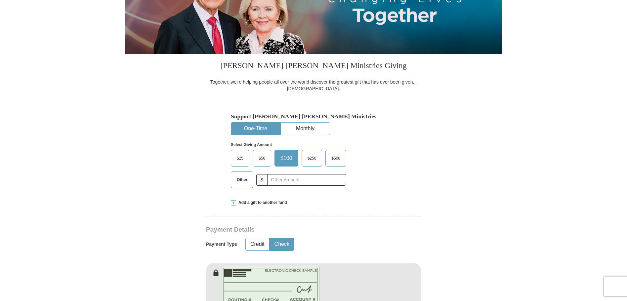
click at [270, 238] on button "Check" at bounding box center [282, 244] width 24 height 12
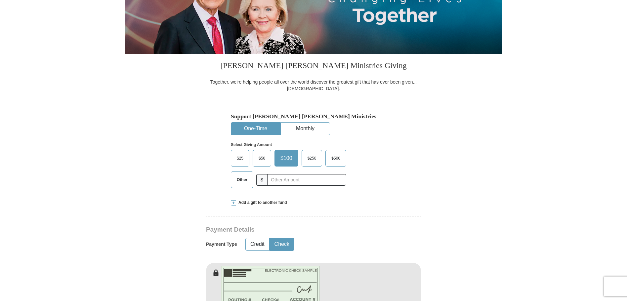
click at [270, 238] on button "Check" at bounding box center [282, 244] width 24 height 12
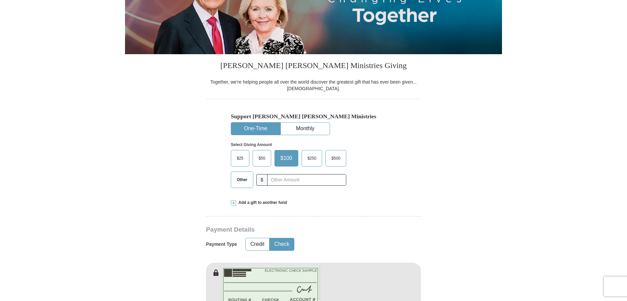
click at [270, 238] on button "Check" at bounding box center [282, 244] width 24 height 12
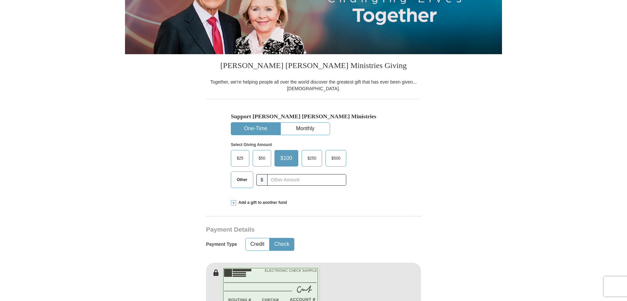
click at [270, 238] on button "Check" at bounding box center [282, 244] width 24 height 12
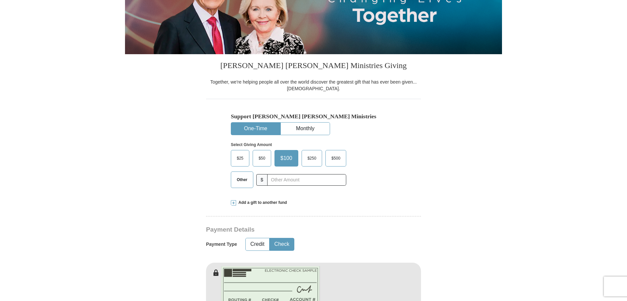
click at [270, 238] on button "Check" at bounding box center [282, 244] width 24 height 12
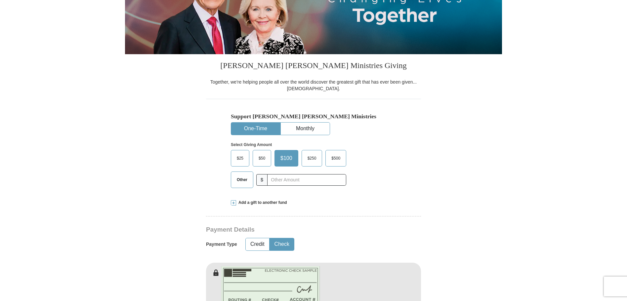
click at [270, 238] on button "Check" at bounding box center [282, 244] width 24 height 12
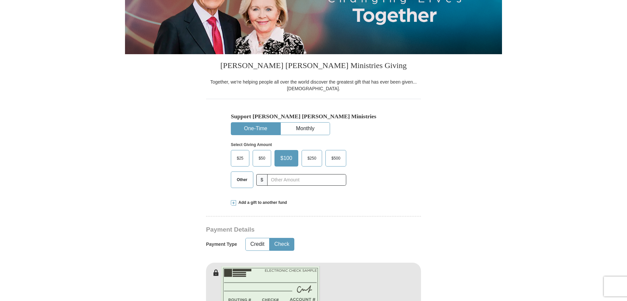
click at [270, 238] on button "Check" at bounding box center [282, 244] width 24 height 12
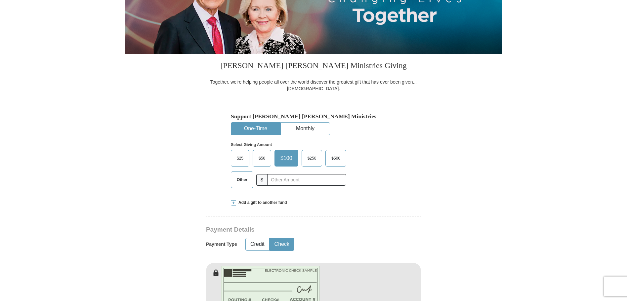
click at [270, 238] on button "Check" at bounding box center [282, 244] width 24 height 12
click at [243, 179] on span "Other" at bounding box center [241, 180] width 17 height 10
click at [0, 0] on input "Other" at bounding box center [0, 0] width 0 height 0
click at [282, 181] on input "text" at bounding box center [306, 180] width 73 height 12
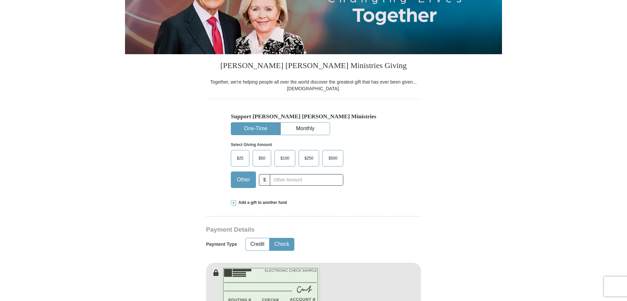
click at [246, 179] on span "Other" at bounding box center [243, 180] width 20 height 10
click at [0, 0] on input "Other" at bounding box center [0, 0] width 0 height 0
click at [246, 179] on span "Other" at bounding box center [243, 180] width 20 height 10
click at [0, 0] on input "Other" at bounding box center [0, 0] width 0 height 0
click at [246, 179] on span "Other" at bounding box center [243, 180] width 20 height 10
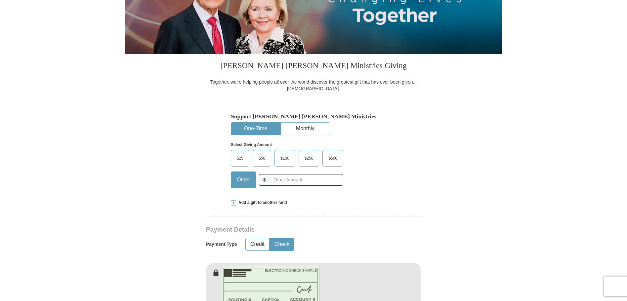
click at [0, 0] on input "Other" at bounding box center [0, 0] width 0 height 0
click at [246, 179] on span "Other" at bounding box center [243, 180] width 20 height 10
click at [0, 0] on input "Other" at bounding box center [0, 0] width 0 height 0
click at [246, 179] on span "Other" at bounding box center [243, 180] width 20 height 10
click at [0, 0] on input "Other" at bounding box center [0, 0] width 0 height 0
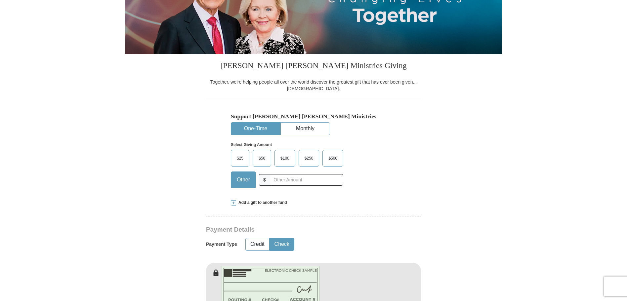
click at [246, 179] on span "Other" at bounding box center [243, 180] width 20 height 10
click at [0, 0] on input "Other" at bounding box center [0, 0] width 0 height 0
click at [317, 179] on input "text" at bounding box center [306, 180] width 73 height 12
click at [317, 180] on input "text" at bounding box center [306, 180] width 73 height 12
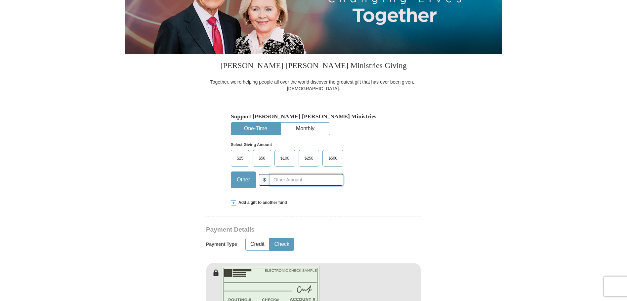
click
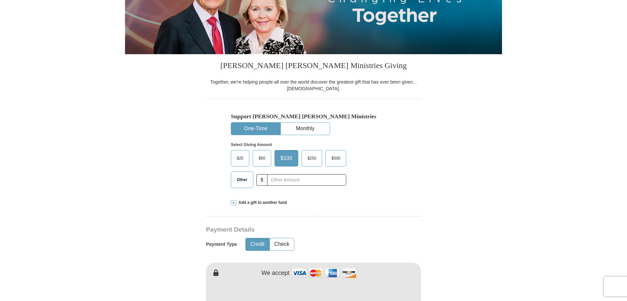
select select "GA"
click at [242, 180] on span "Other" at bounding box center [241, 180] width 17 height 10
click at [0, 0] on input "Other" at bounding box center [0, 0] width 0 height 0
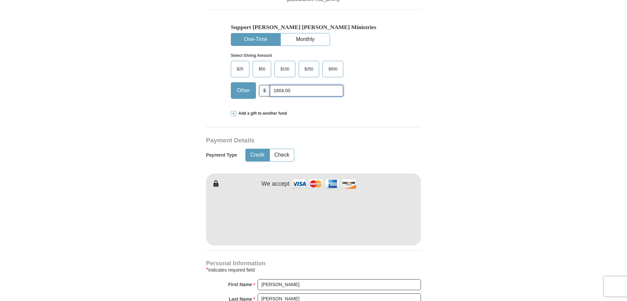
scroll to position [198, 0]
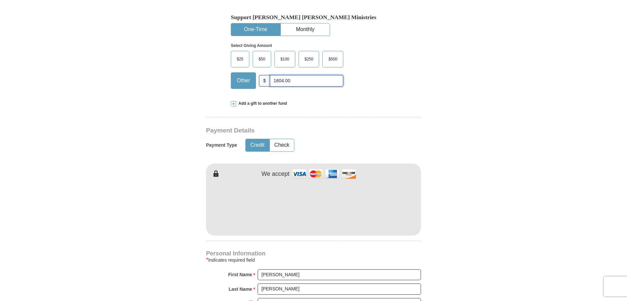
type input "1804.00"
click at [277, 139] on div "Credit Check" at bounding box center [265, 145] width 41 height 17
click at [278, 144] on button "Check" at bounding box center [282, 145] width 24 height 12
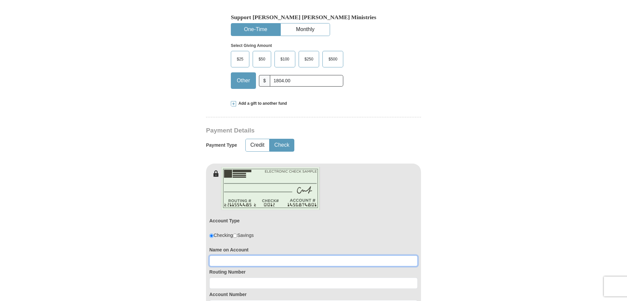
click at [238, 260] on input at bounding box center [313, 261] width 208 height 11
type input "Beth Davis Josey"
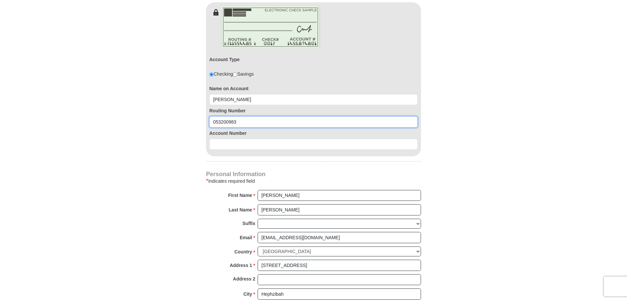
scroll to position [364, 0]
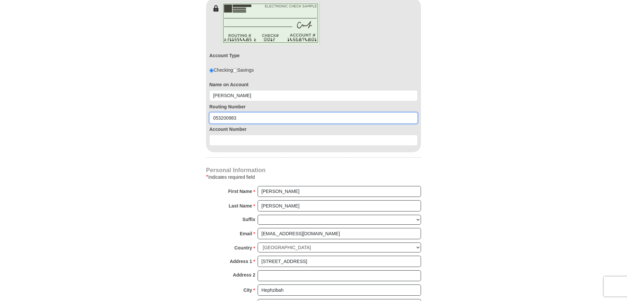
type input "053200983"
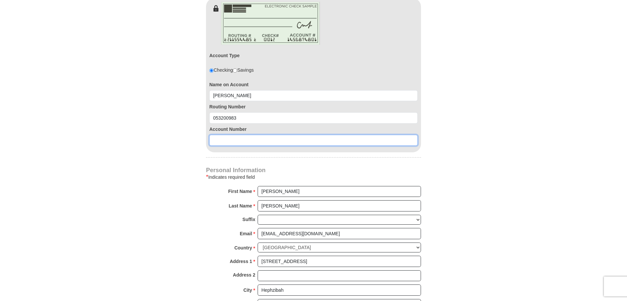
click at [266, 141] on input at bounding box center [313, 140] width 208 height 11
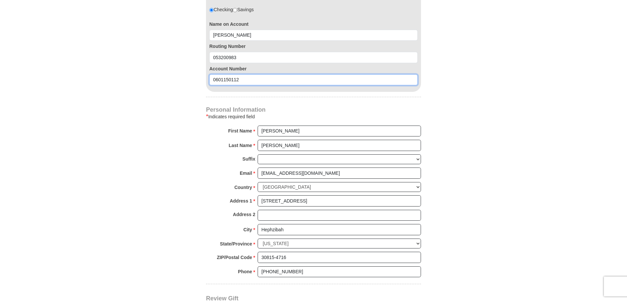
scroll to position [430, 0]
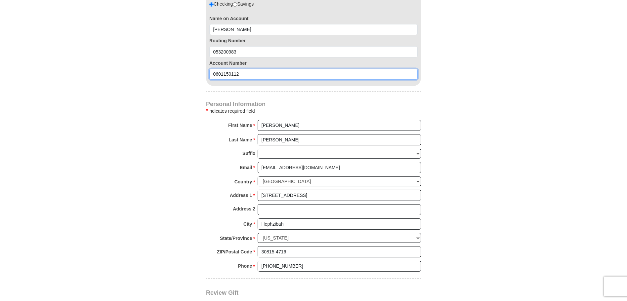
type input "0601150112"
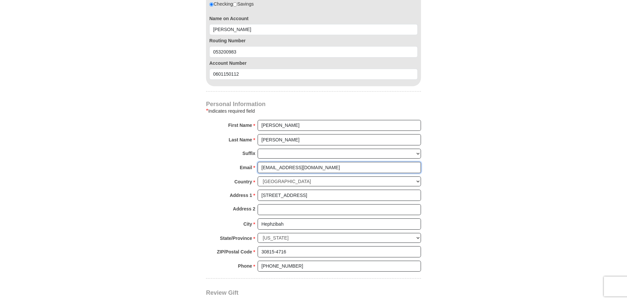
drag, startPoint x: 320, startPoint y: 170, endPoint x: 241, endPoint y: 184, distance: 80.6
click at [241, 184] on div "Personal Information * Indicates required field First Name * Beth Please enter …" at bounding box center [313, 190] width 215 height 177
type input "bethdjosey@gmail.com"
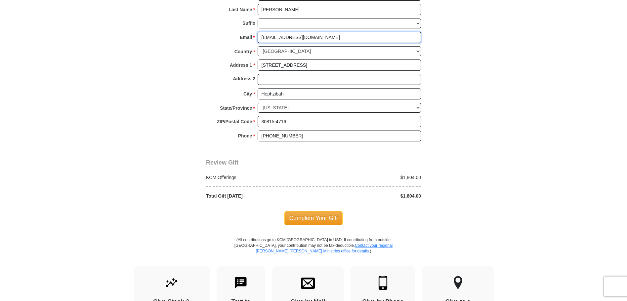
scroll to position [562, 0]
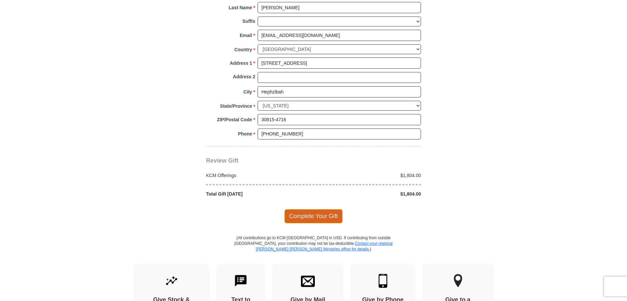
click at [316, 217] on span "Complete Your Gift" at bounding box center [313, 216] width 59 height 14
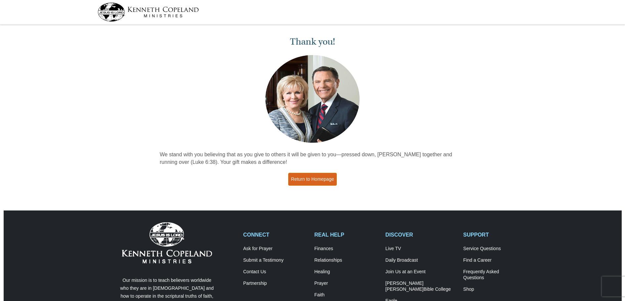
click at [317, 182] on link "Return to Homepage" at bounding box center [312, 179] width 49 height 13
